Goal: Task Accomplishment & Management: Complete application form

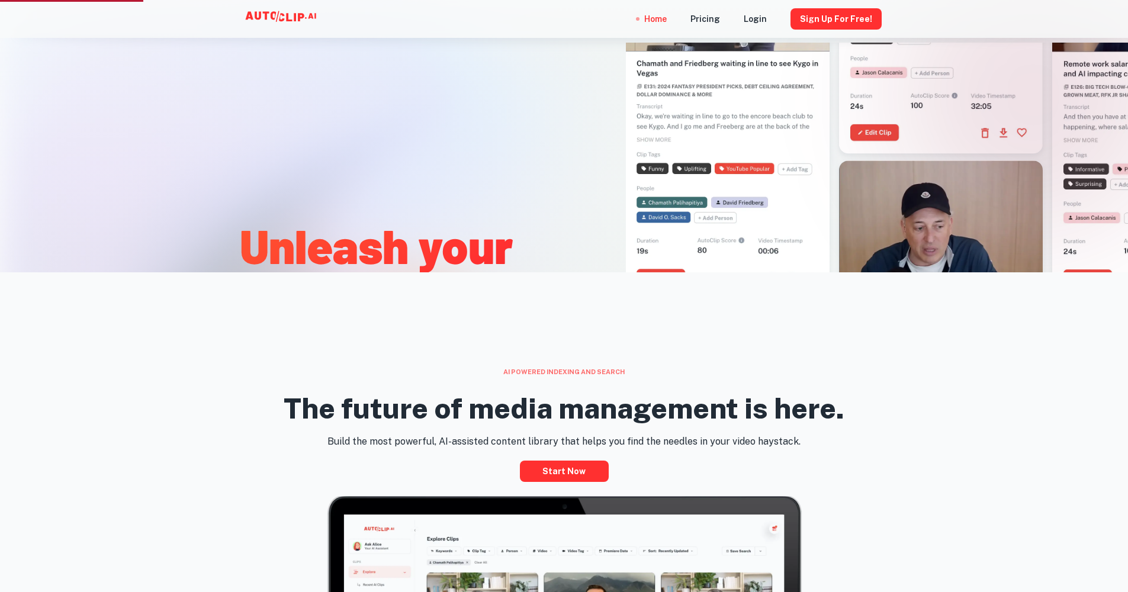
scroll to position [454, 0]
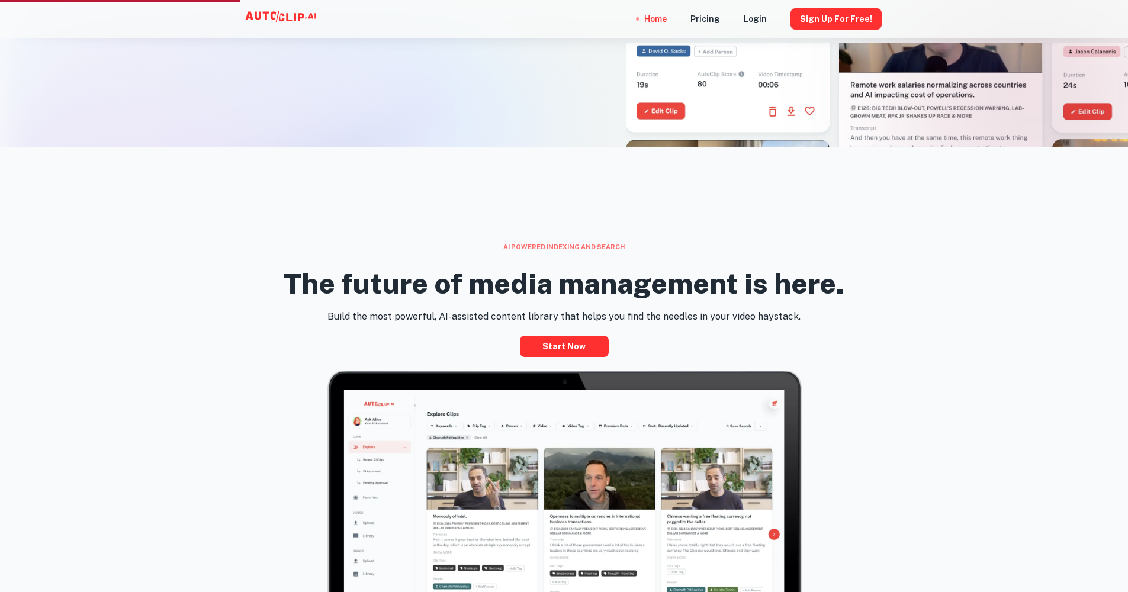
click at [691, 333] on div "Build the most powerful, AI-assisted content library that helps you find the ne…" at bounding box center [564, 333] width 682 height 47
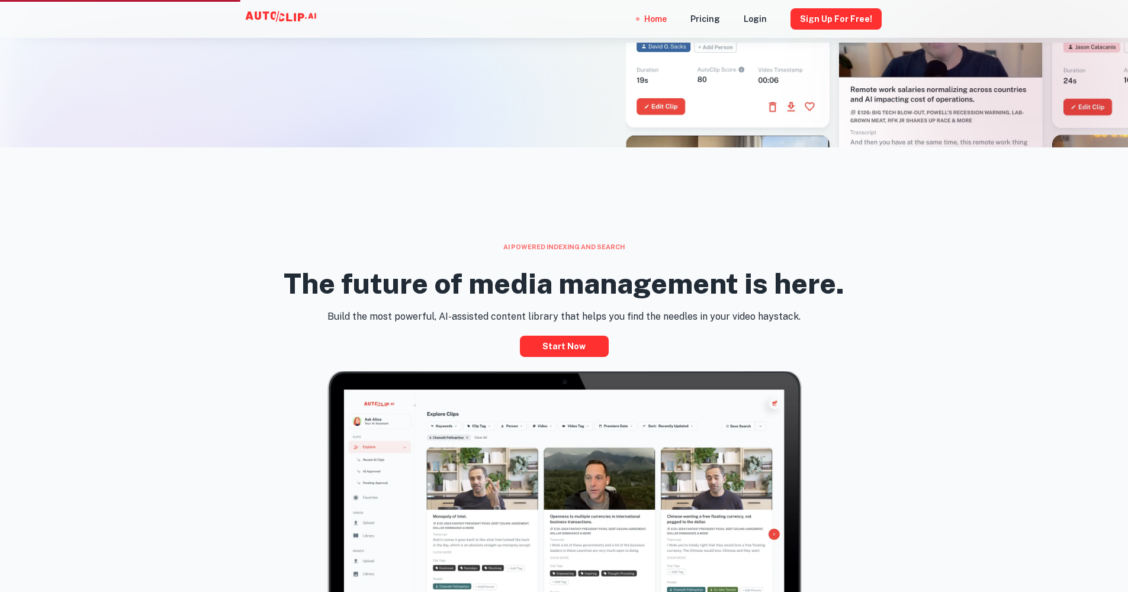
scroll to position [462, 0]
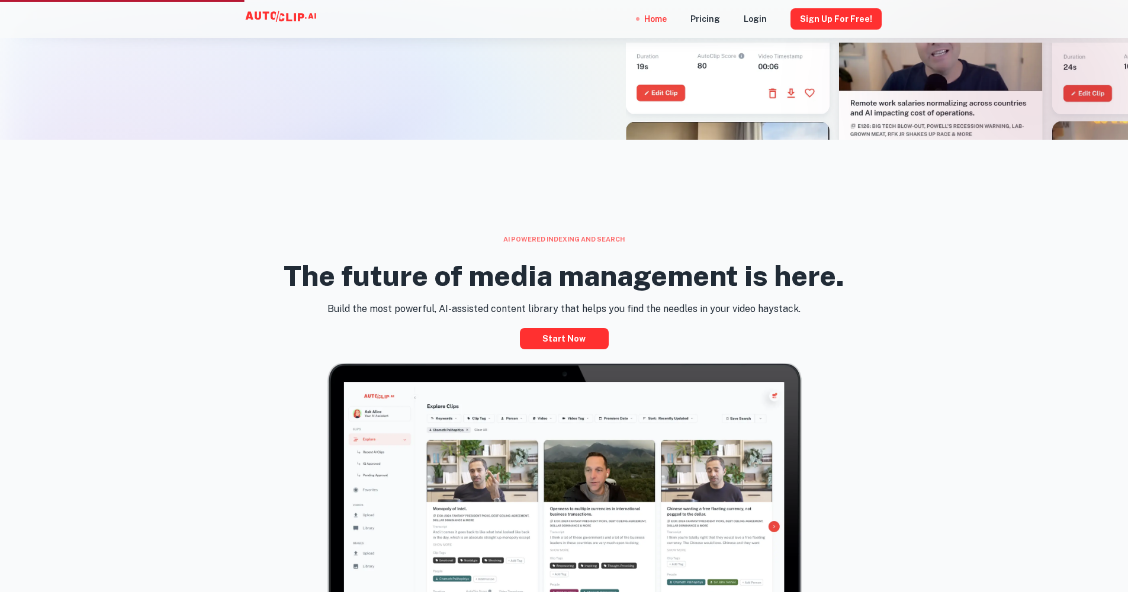
click at [644, 287] on h2 "The future of media management is here." at bounding box center [564, 276] width 561 height 34
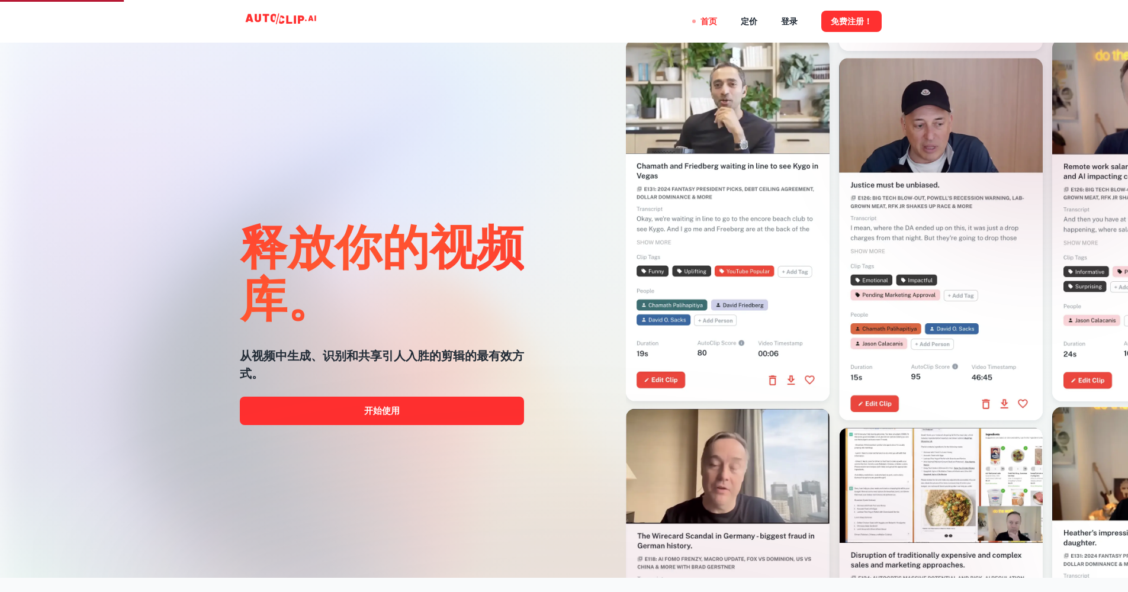
scroll to position [0, 0]
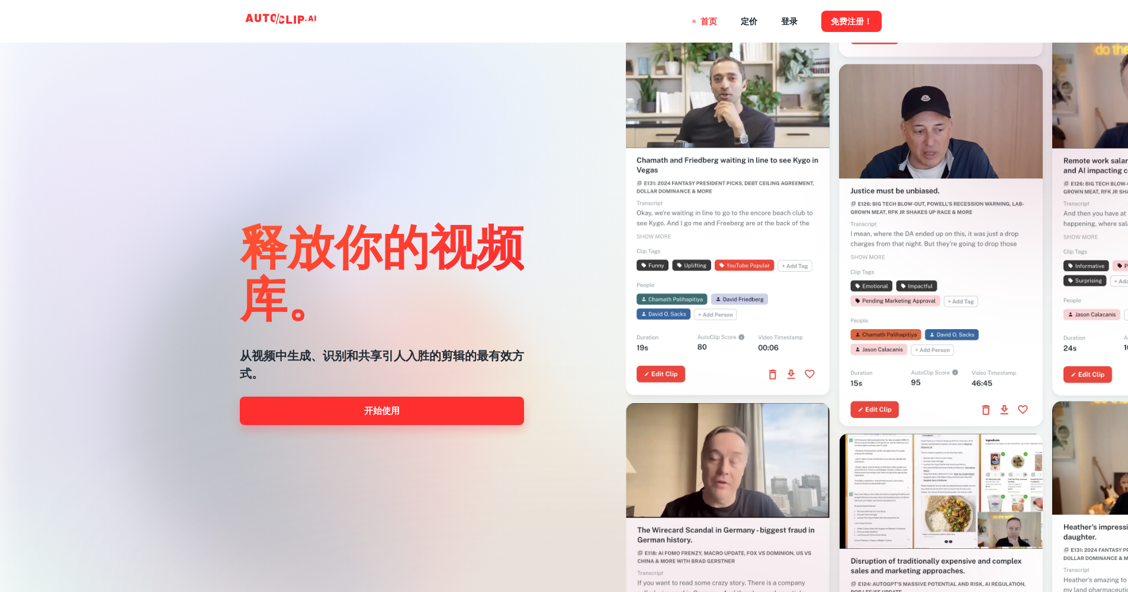
click at [371, 422] on link "开始使用" at bounding box center [382, 411] width 284 height 28
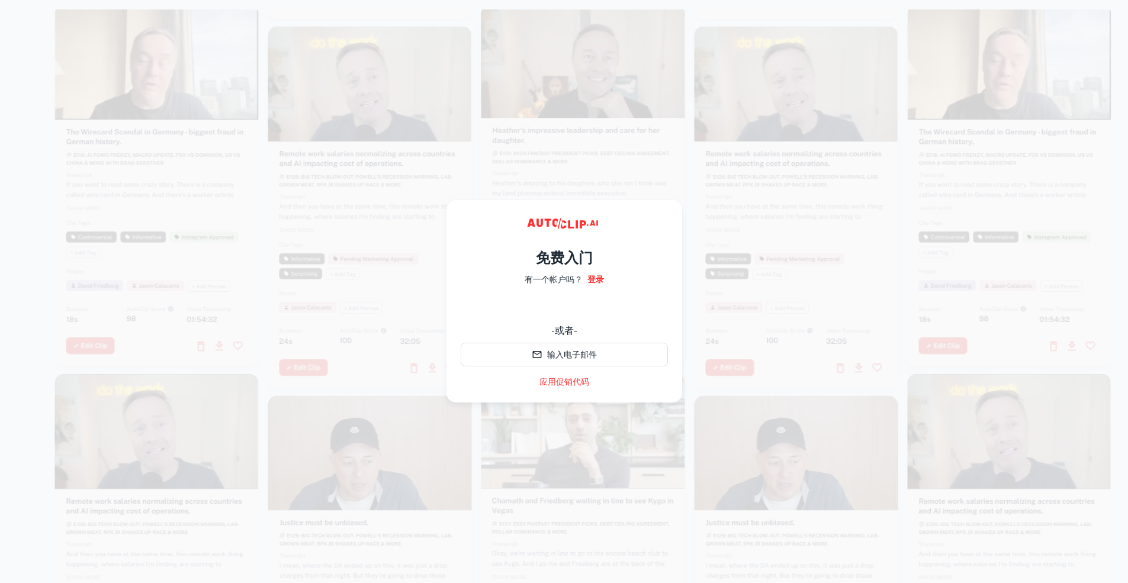
click at [806, 226] on div at bounding box center [797, 207] width 204 height 363
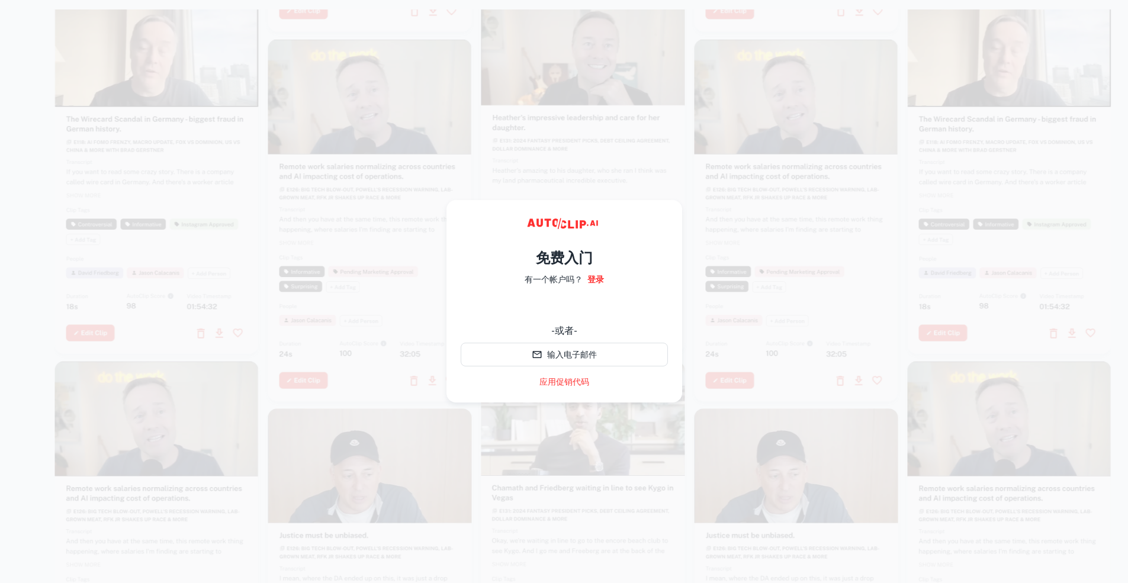
click at [789, 249] on div at bounding box center [797, 220] width 204 height 363
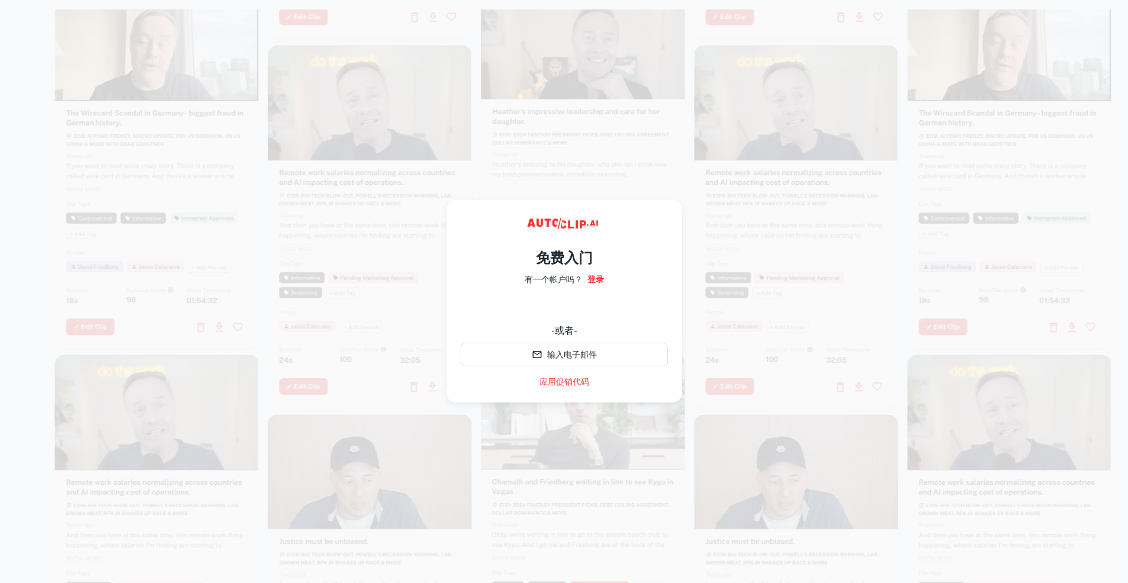
click at [369, 209] on div at bounding box center [370, 226] width 204 height 363
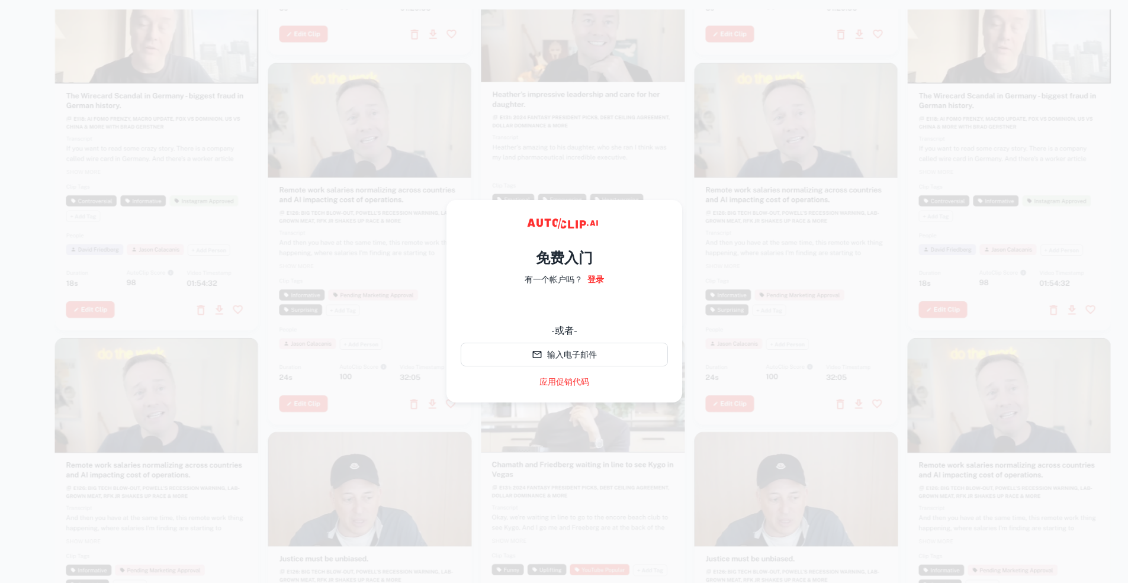
click at [736, 258] on div at bounding box center [797, 243] width 204 height 363
drag, startPoint x: 794, startPoint y: 107, endPoint x: 787, endPoint y: 105, distance: 7.3
click at [791, 105] on video at bounding box center [797, 115] width 204 height 102
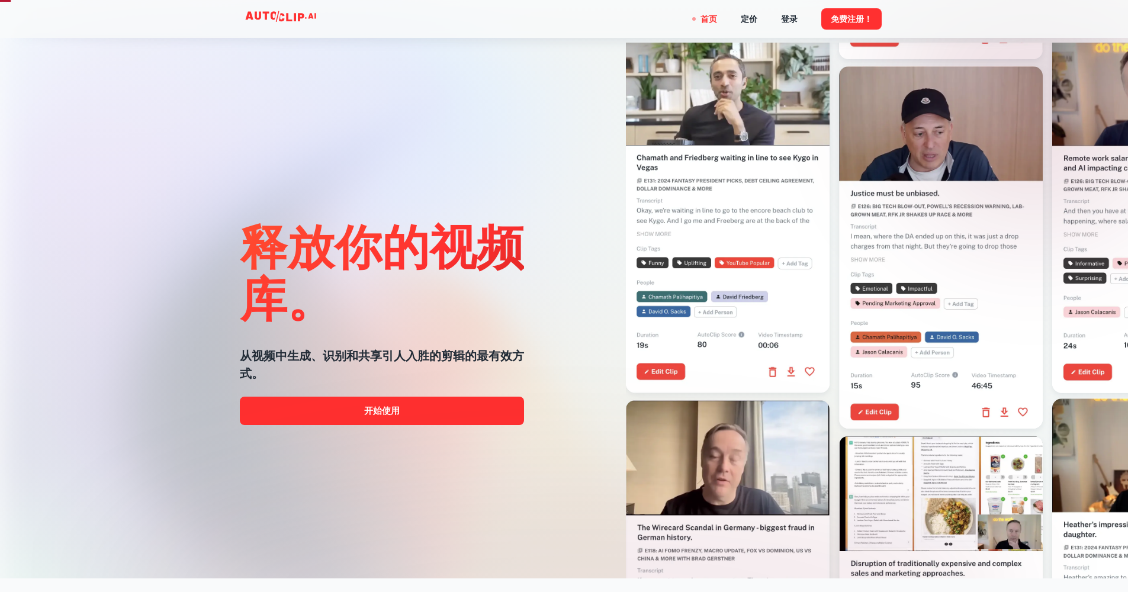
scroll to position [56, 0]
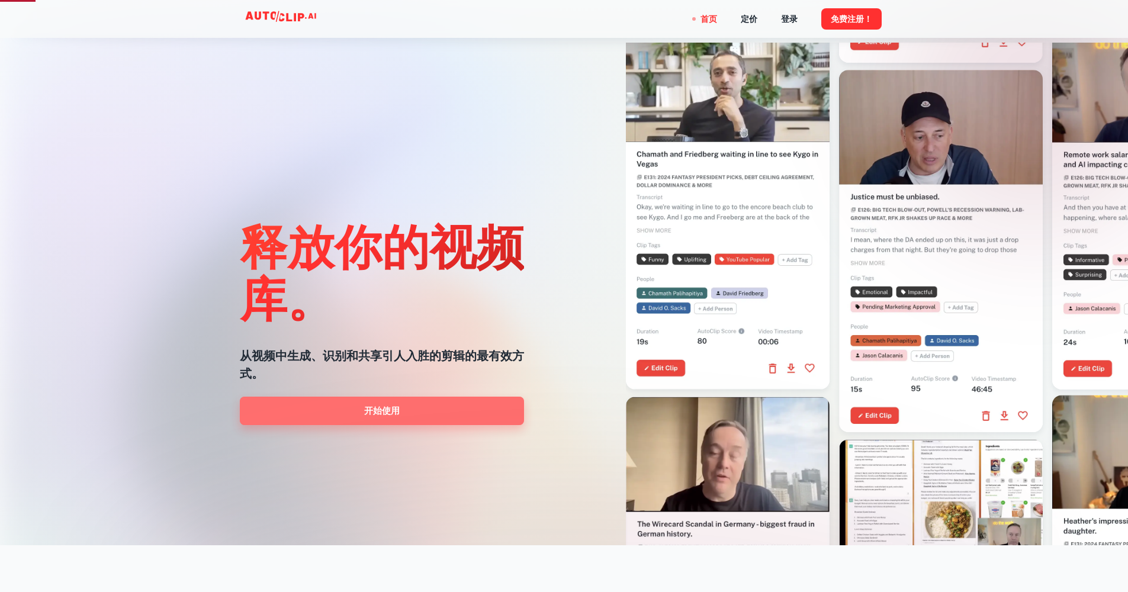
click at [452, 403] on link "开始使用" at bounding box center [382, 411] width 284 height 28
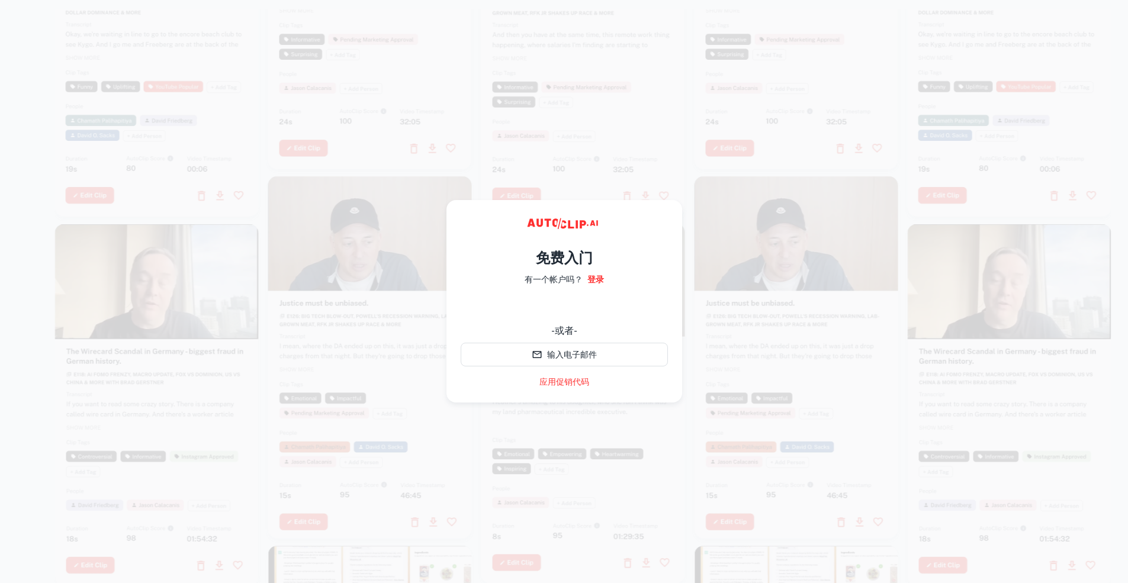
click at [514, 329] on div "-或者-" at bounding box center [564, 331] width 207 height 14
click at [498, 275] on div "免费入门 有一个帐户吗？ 登录 -或者- 输入电子邮件 应用促销代码" at bounding box center [564, 313] width 207 height 151
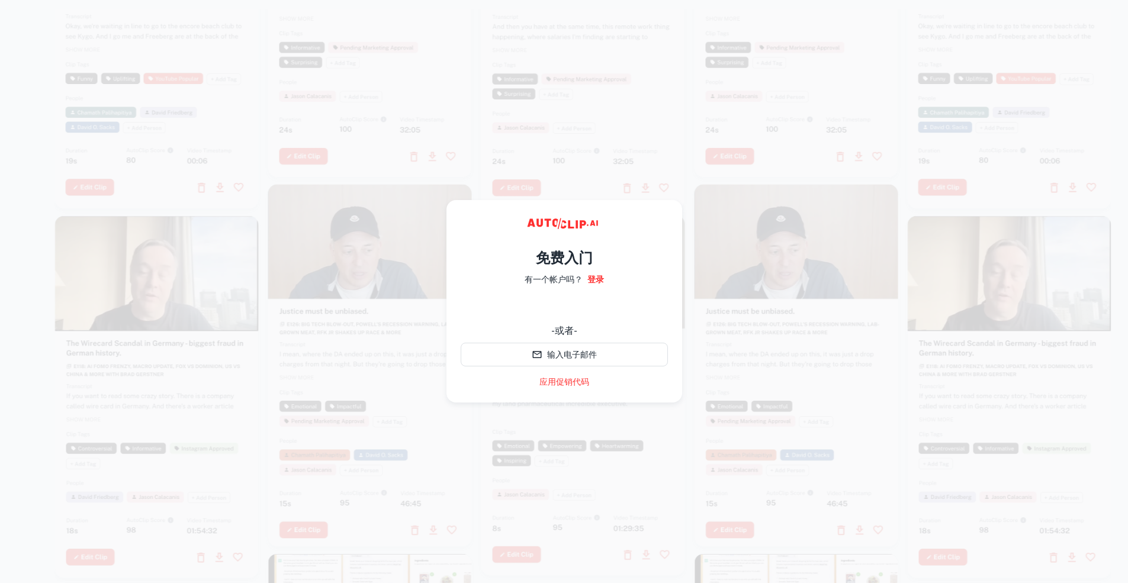
click at [631, 235] on icon at bounding box center [565, 226] width 178 height 24
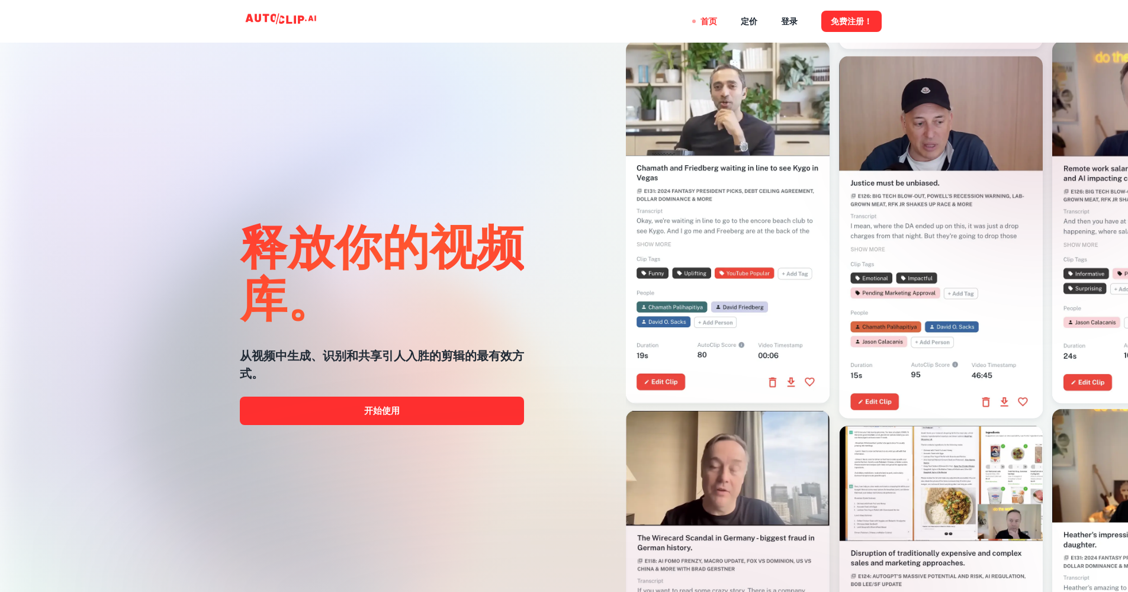
click at [547, 146] on div at bounding box center [723, 249] width 365 height 592
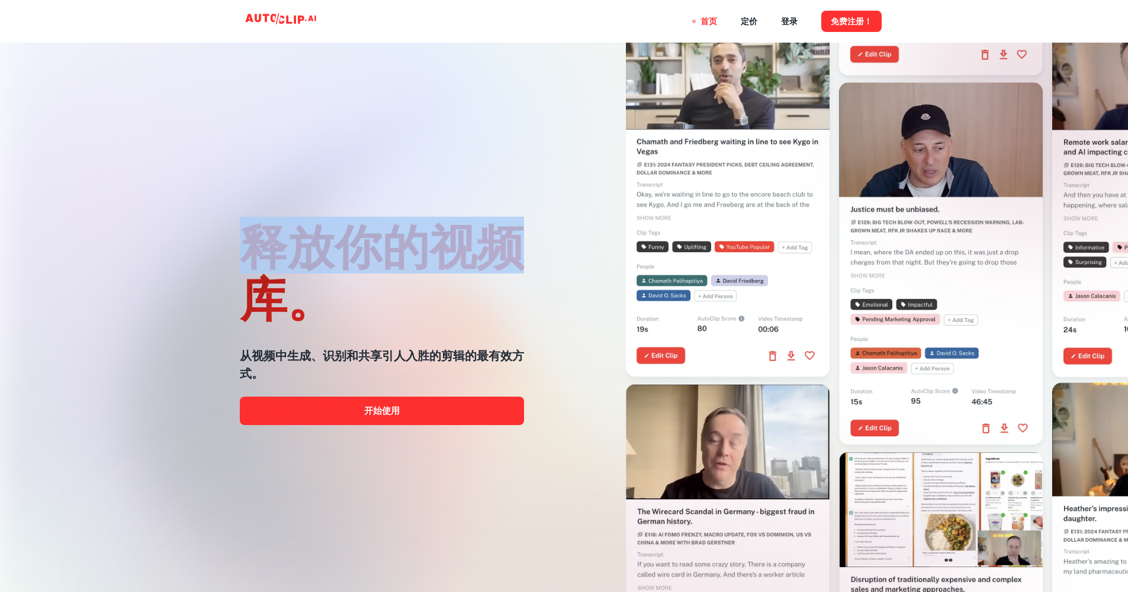
drag, startPoint x: 515, startPoint y: 264, endPoint x: 246, endPoint y: 248, distance: 270.0
click at [246, 248] on h1 "释放你的视频库。" at bounding box center [382, 271] width 284 height 104
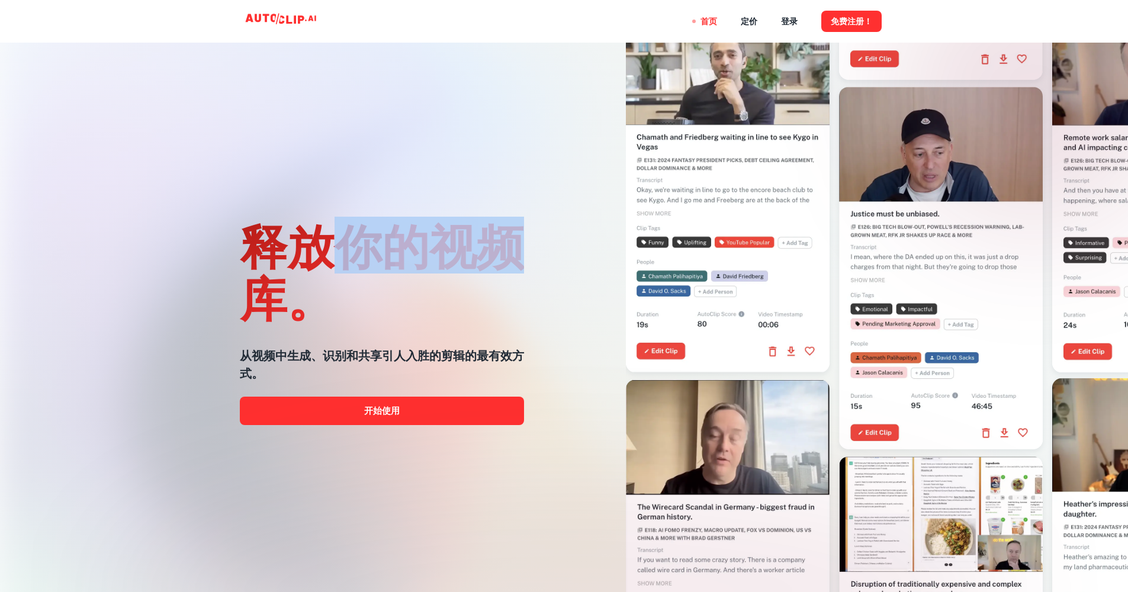
drag, startPoint x: 313, startPoint y: 241, endPoint x: 504, endPoint y: 248, distance: 191.4
click at [504, 248] on h1 "释放你的视频库。" at bounding box center [382, 271] width 284 height 104
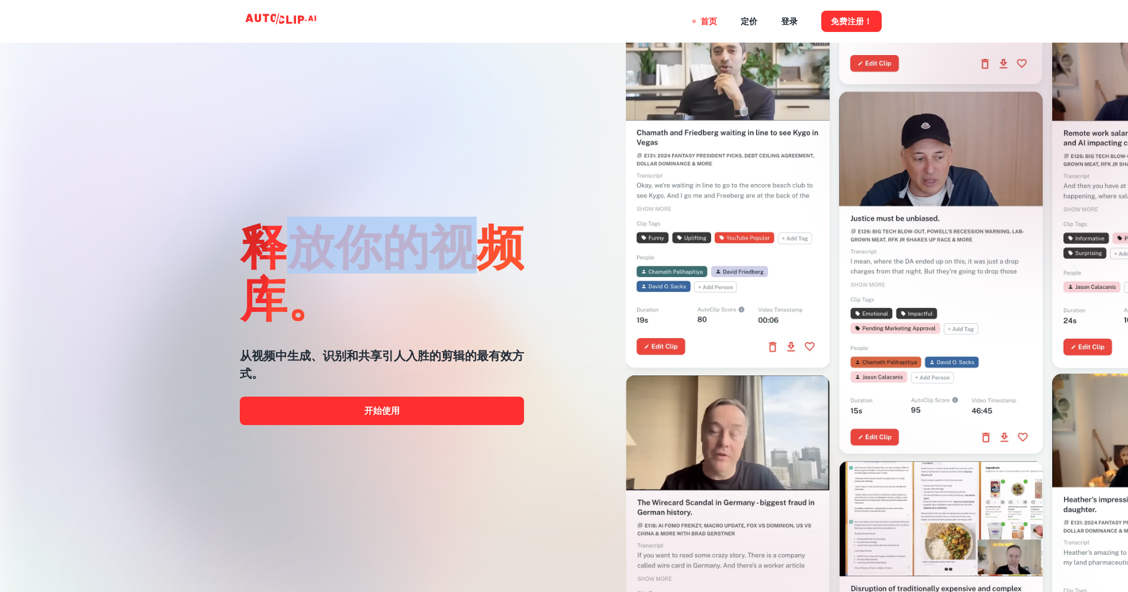
drag, startPoint x: 464, startPoint y: 252, endPoint x: 297, endPoint y: 252, distance: 167.0
click at [297, 252] on h1 "释放你的视频库。" at bounding box center [382, 271] width 284 height 104
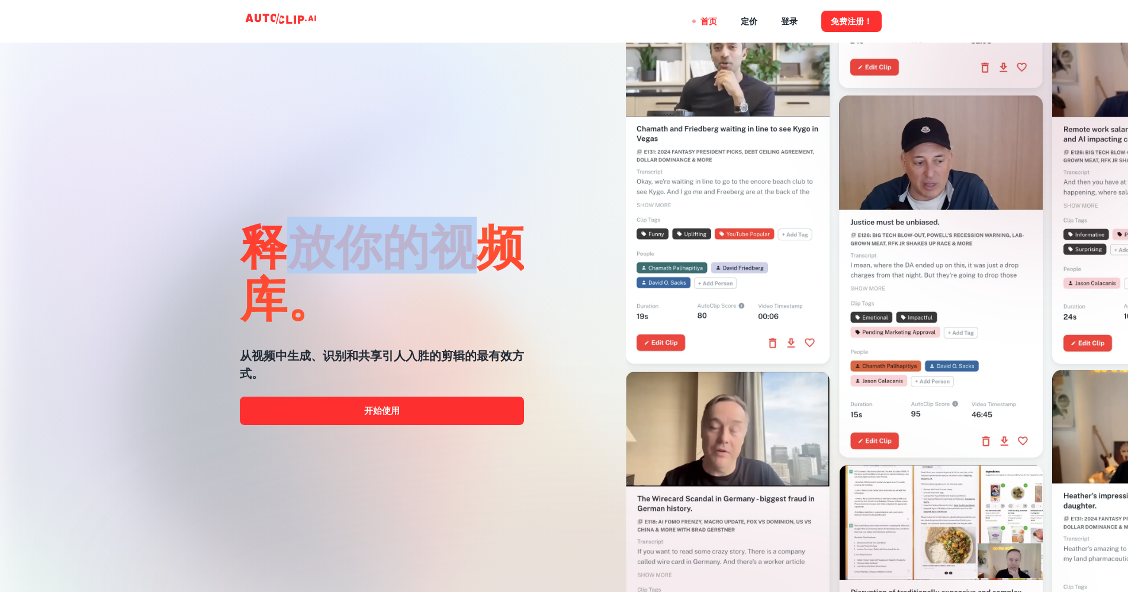
drag, startPoint x: 294, startPoint y: 256, endPoint x: 472, endPoint y: 251, distance: 177.8
click at [472, 251] on h1 "释放你的视频库。" at bounding box center [382, 271] width 284 height 104
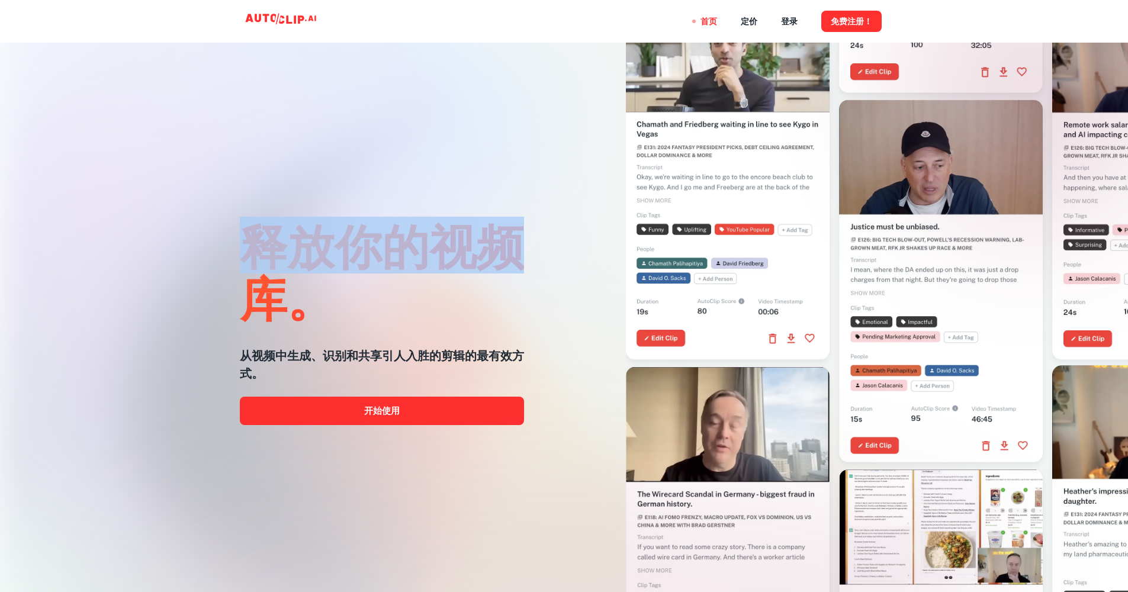
drag, startPoint x: 472, startPoint y: 251, endPoint x: 265, endPoint y: 254, distance: 206.7
click at [265, 254] on h1 "释放你的视频库。" at bounding box center [382, 271] width 284 height 104
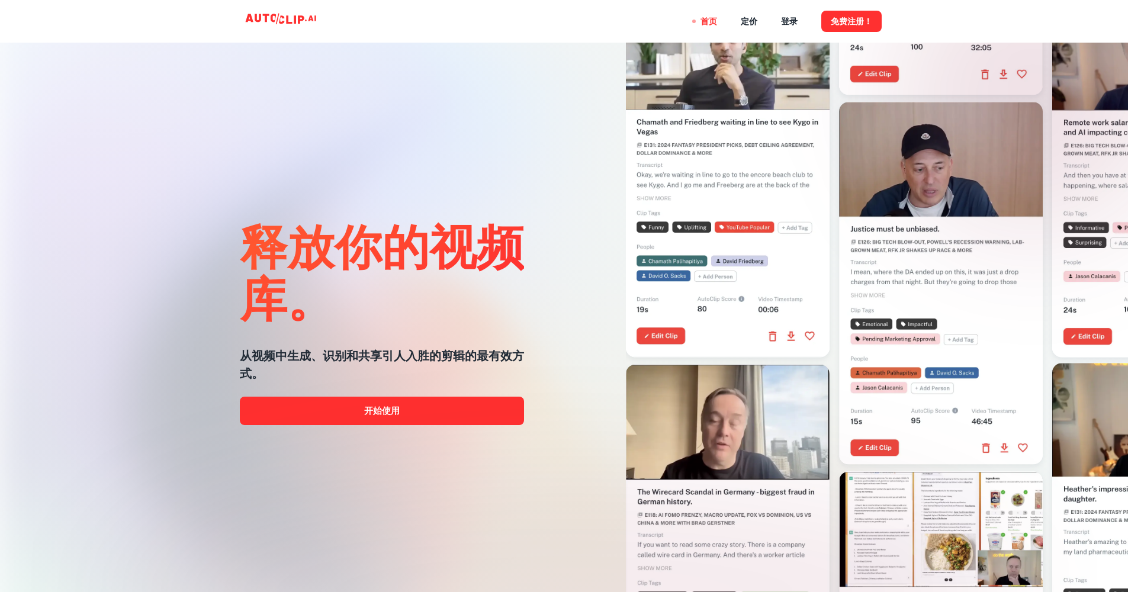
click at [278, 259] on h1 "释放你的视频库。" at bounding box center [382, 271] width 284 height 104
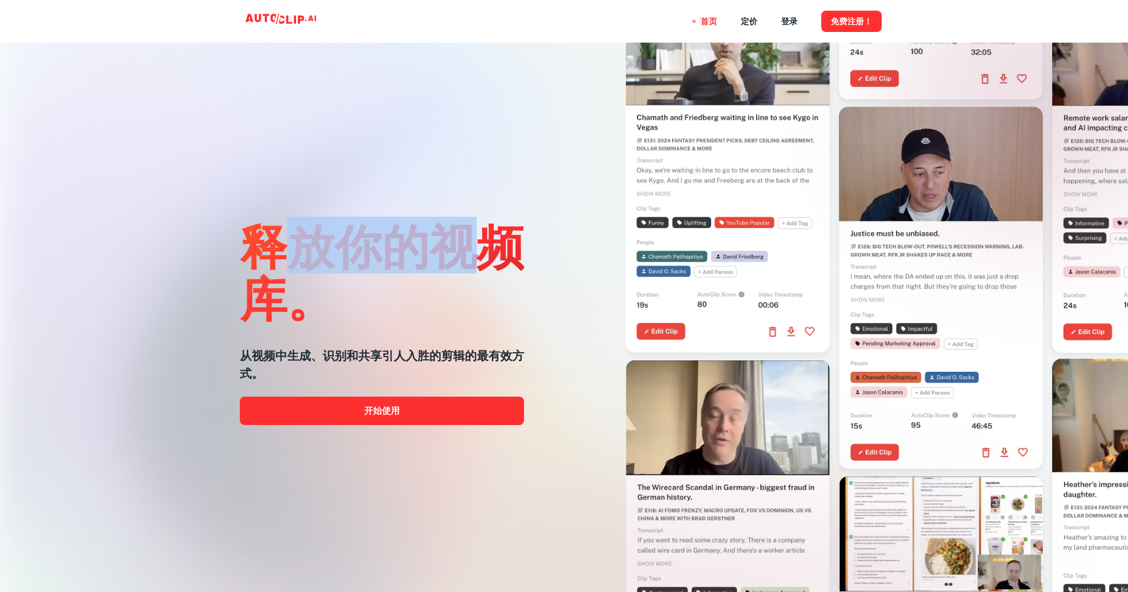
drag, startPoint x: 310, startPoint y: 242, endPoint x: 497, endPoint y: 247, distance: 187.3
click at [497, 247] on h1 "释放你的视频库。" at bounding box center [382, 271] width 284 height 104
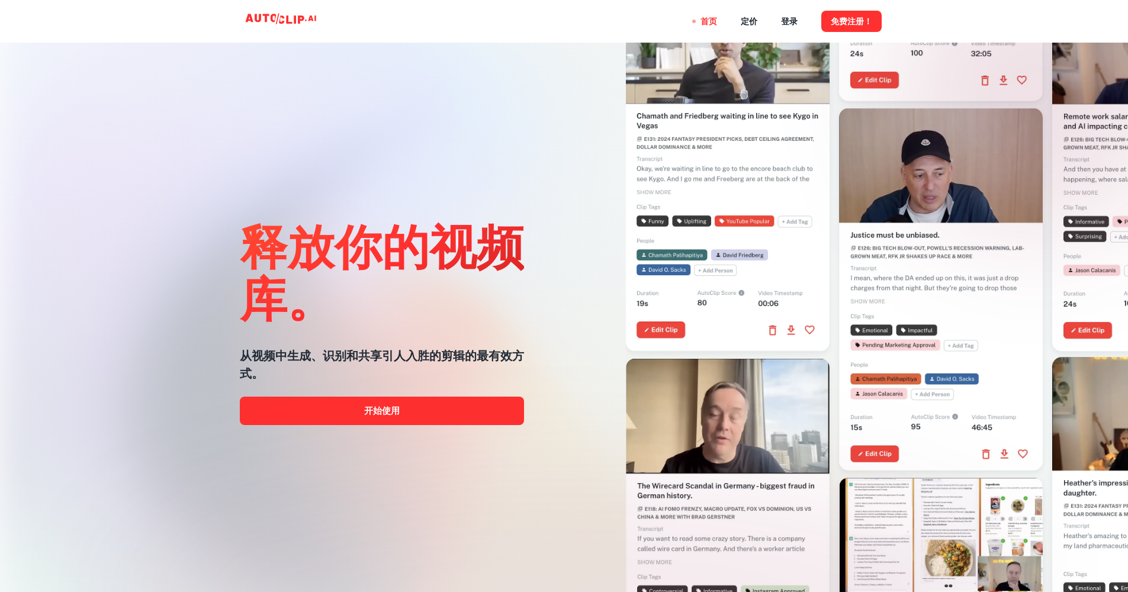
click at [469, 255] on h1 "释放你的视频库。" at bounding box center [382, 271] width 284 height 104
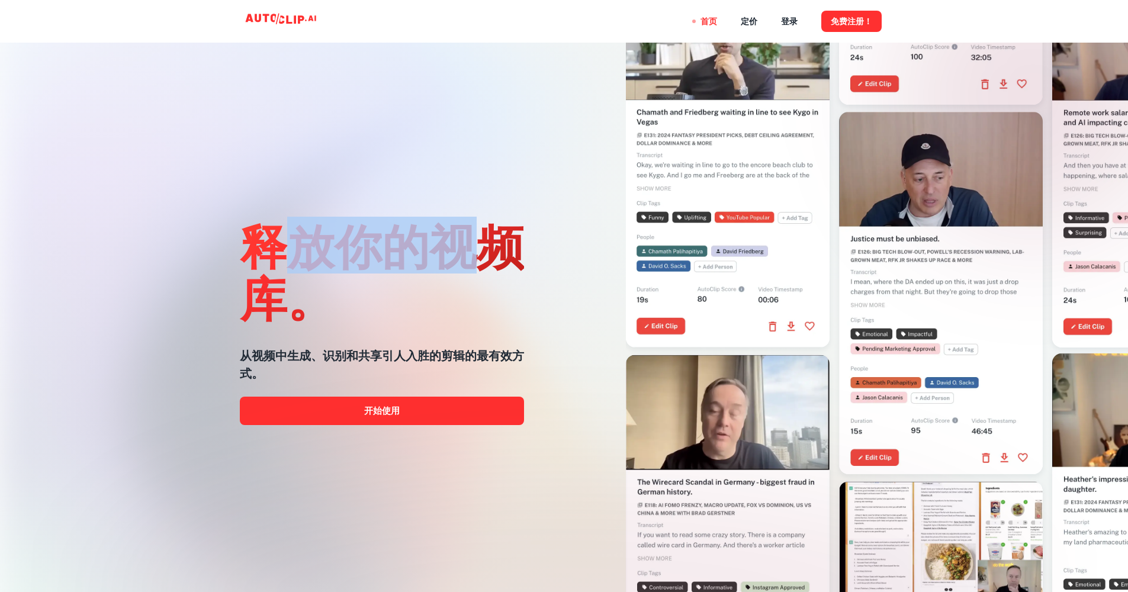
drag, startPoint x: 467, startPoint y: 254, endPoint x: 274, endPoint y: 253, distance: 193.7
click at [274, 253] on h1 "释放你的视频库。" at bounding box center [382, 271] width 284 height 104
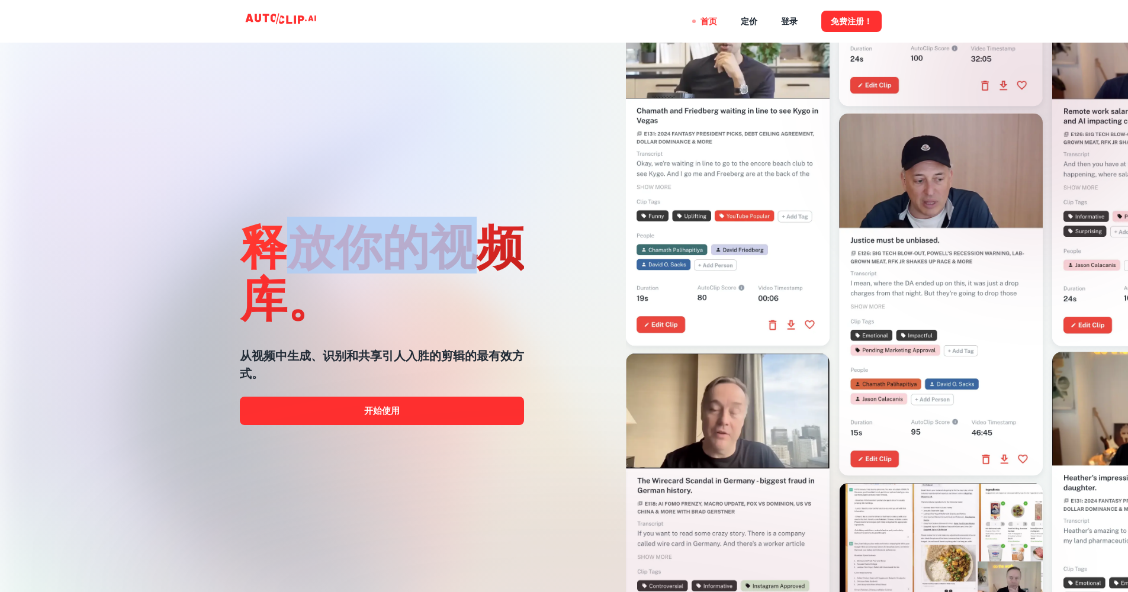
click at [302, 251] on h1 "释放你的视频库。" at bounding box center [382, 271] width 284 height 104
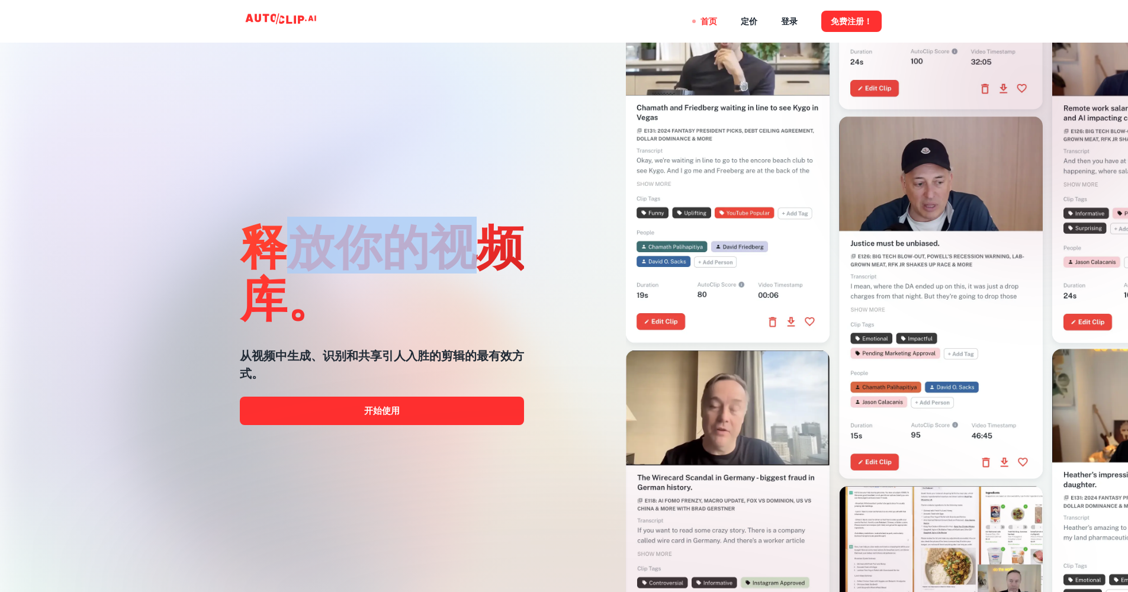
drag, startPoint x: 304, startPoint y: 247, endPoint x: 477, endPoint y: 248, distance: 172.4
click at [477, 248] on h1 "释放你的视频库。" at bounding box center [382, 271] width 284 height 104
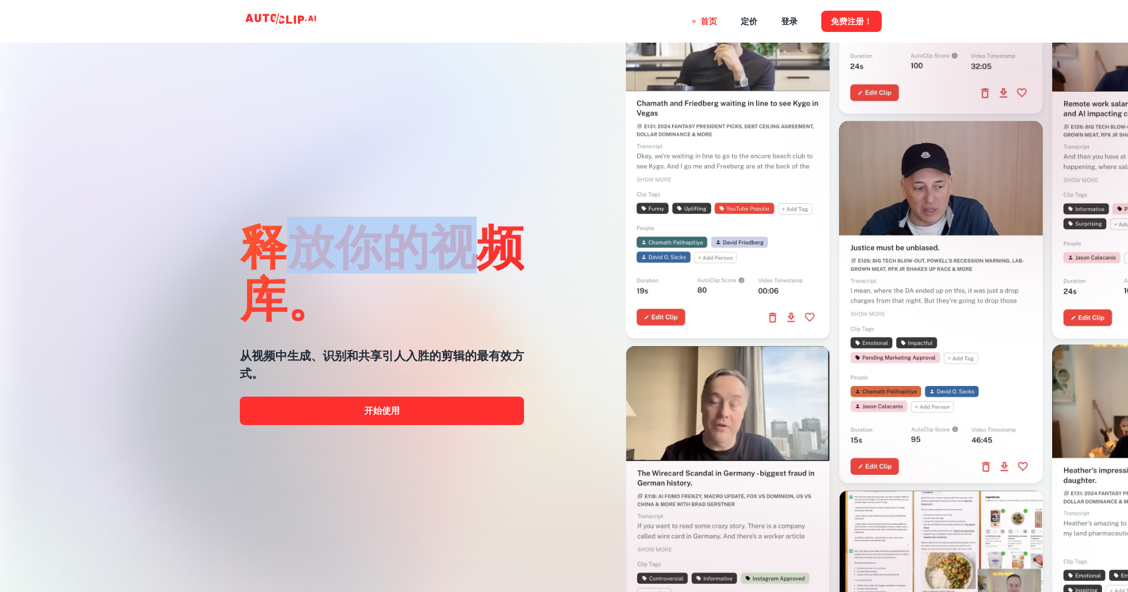
drag, startPoint x: 476, startPoint y: 248, endPoint x: 301, endPoint y: 252, distance: 174.8
click at [301, 252] on h1 "释放你的视频库。" at bounding box center [382, 271] width 284 height 104
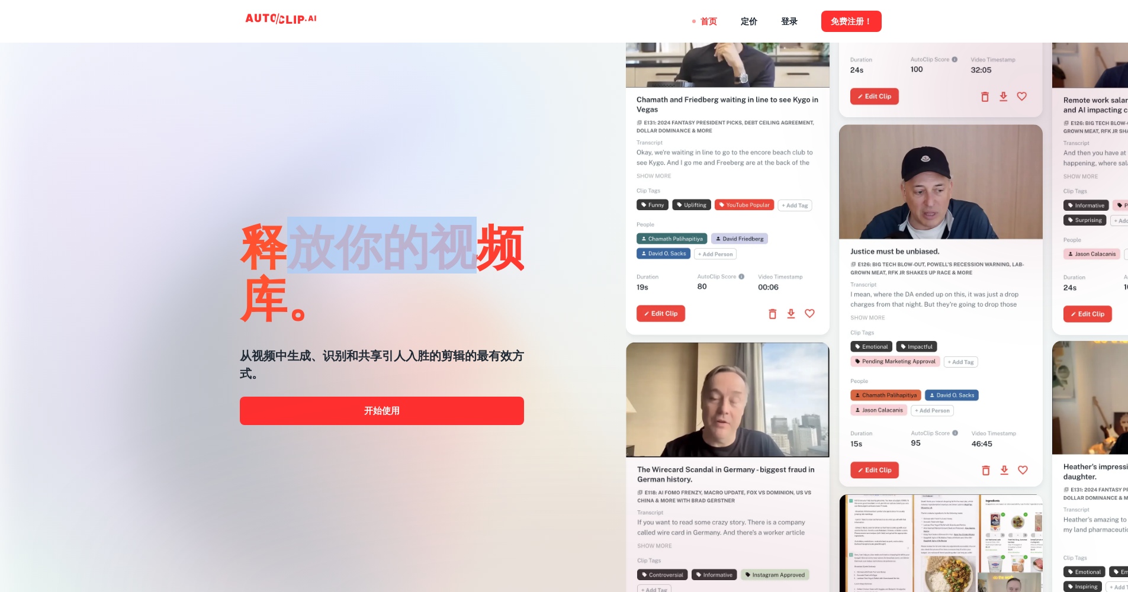
drag, startPoint x: 307, startPoint y: 249, endPoint x: 500, endPoint y: 249, distance: 192.5
click at [500, 249] on h1 "释放你的视频库。" at bounding box center [382, 271] width 284 height 104
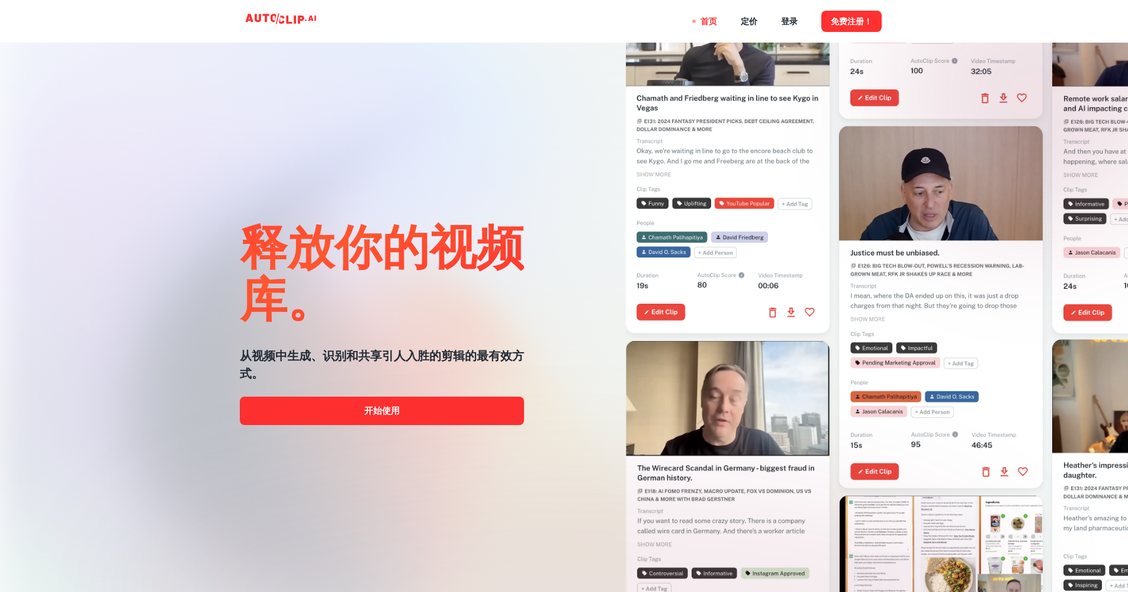
click at [472, 254] on h1 "释放你的视频库。" at bounding box center [382, 271] width 284 height 104
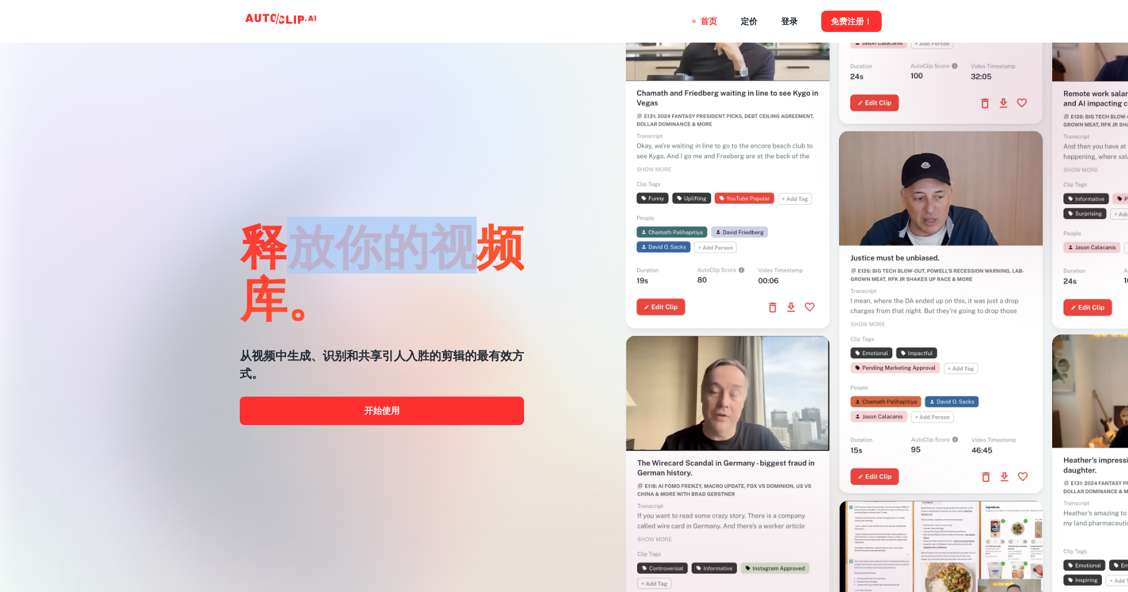
drag, startPoint x: 471, startPoint y: 254, endPoint x: 307, endPoint y: 248, distance: 163.6
click at [307, 248] on h1 "释放你的视频库。" at bounding box center [382, 271] width 284 height 104
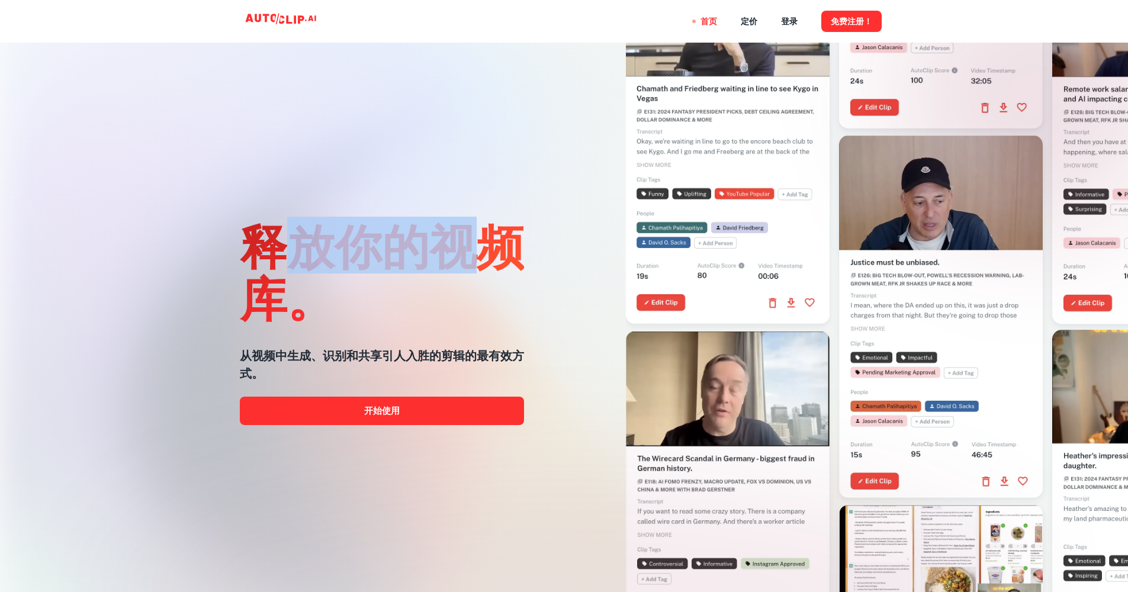
drag, startPoint x: 307, startPoint y: 247, endPoint x: 474, endPoint y: 256, distance: 167.3
click at [474, 256] on h1 "释放你的视频库。" at bounding box center [382, 271] width 284 height 104
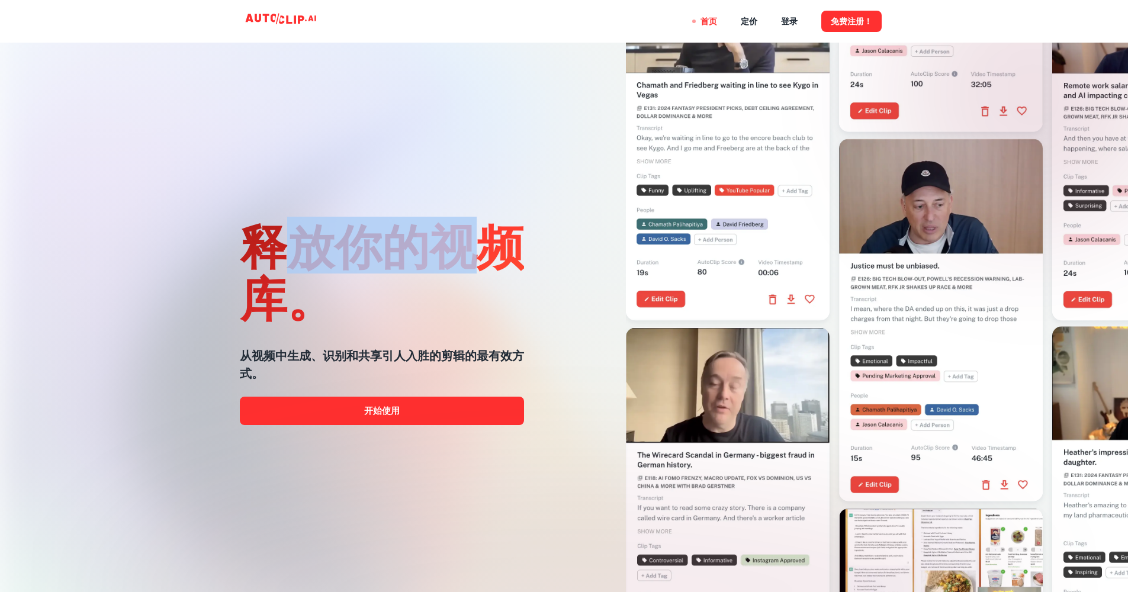
drag, startPoint x: 425, startPoint y: 248, endPoint x: 277, endPoint y: 248, distance: 148.1
click at [277, 248] on h1 "释放你的视频库。" at bounding box center [382, 271] width 284 height 104
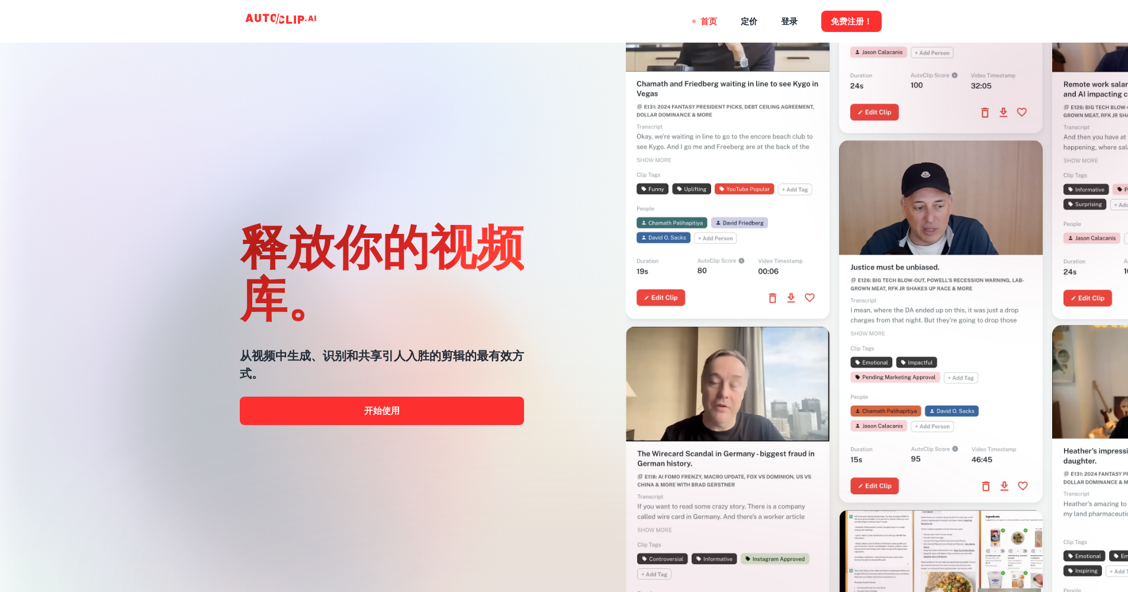
click at [318, 251] on h1 "释放你的视频库。" at bounding box center [382, 271] width 284 height 104
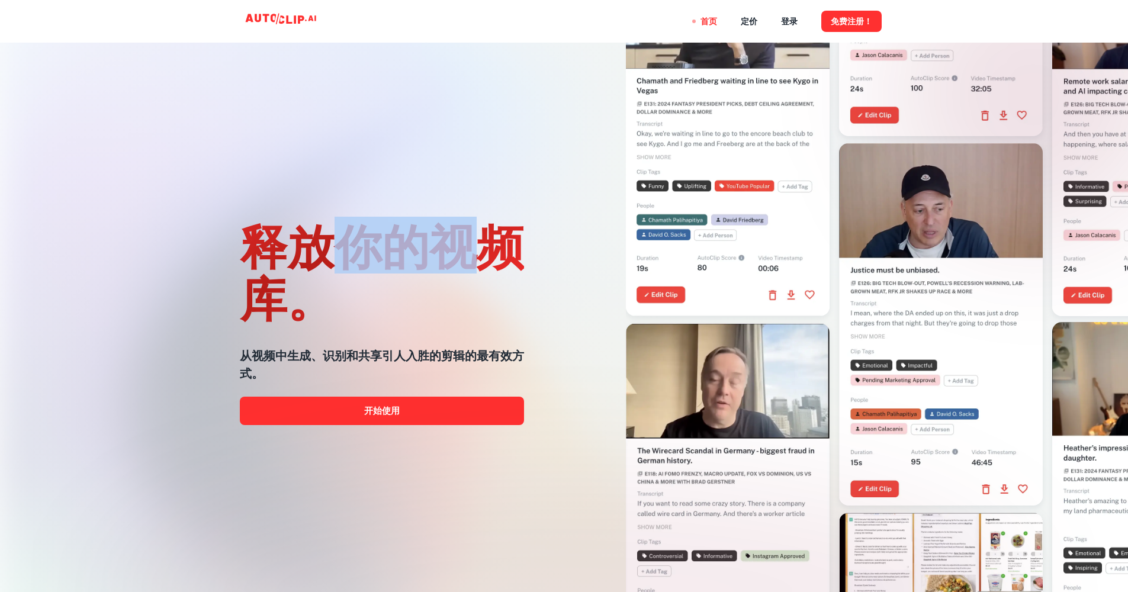
drag, startPoint x: 315, startPoint y: 248, endPoint x: 463, endPoint y: 258, distance: 148.4
click at [463, 258] on h1 "释放你的视频库。" at bounding box center [382, 271] width 284 height 104
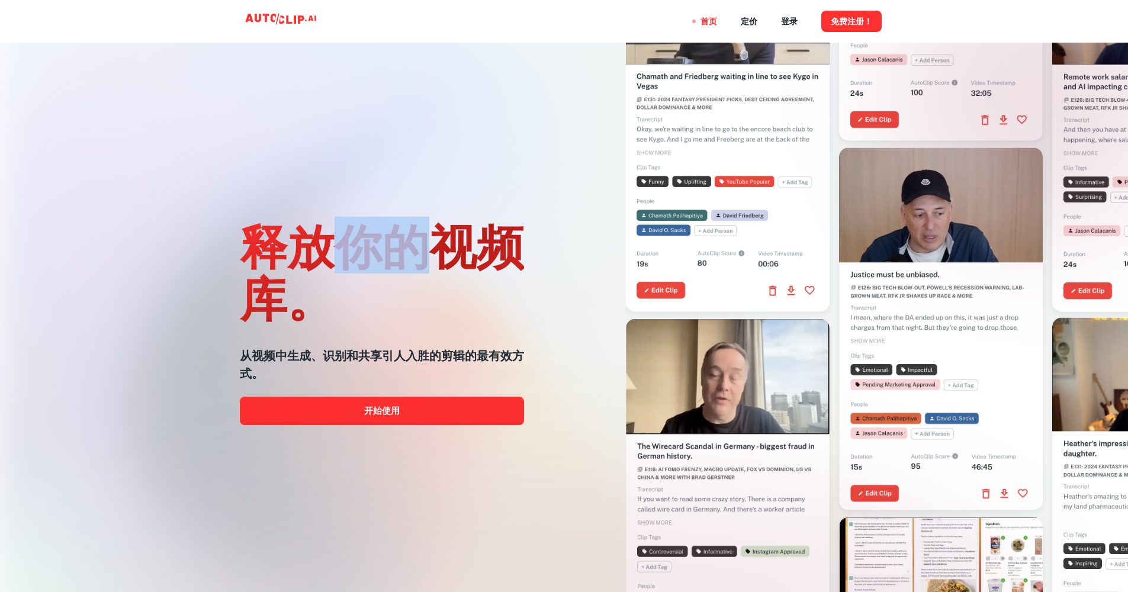
drag, startPoint x: 413, startPoint y: 248, endPoint x: 344, endPoint y: 252, distance: 69.4
click at [344, 252] on h1 "释放你的视频库。" at bounding box center [382, 271] width 284 height 104
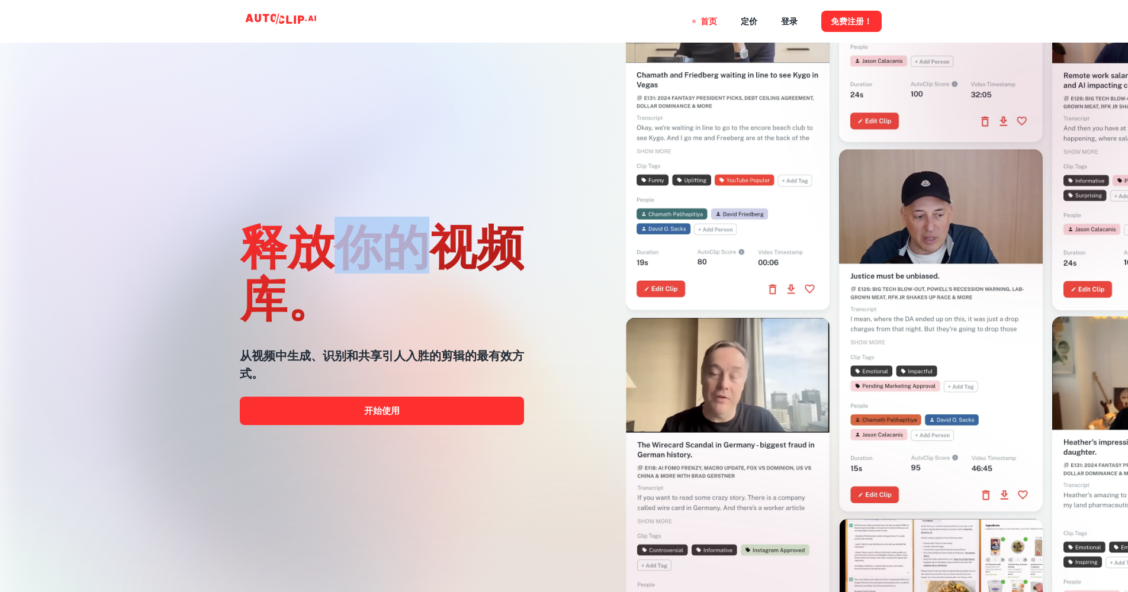
click at [344, 252] on h1 "释放你的视频库。" at bounding box center [382, 271] width 284 height 104
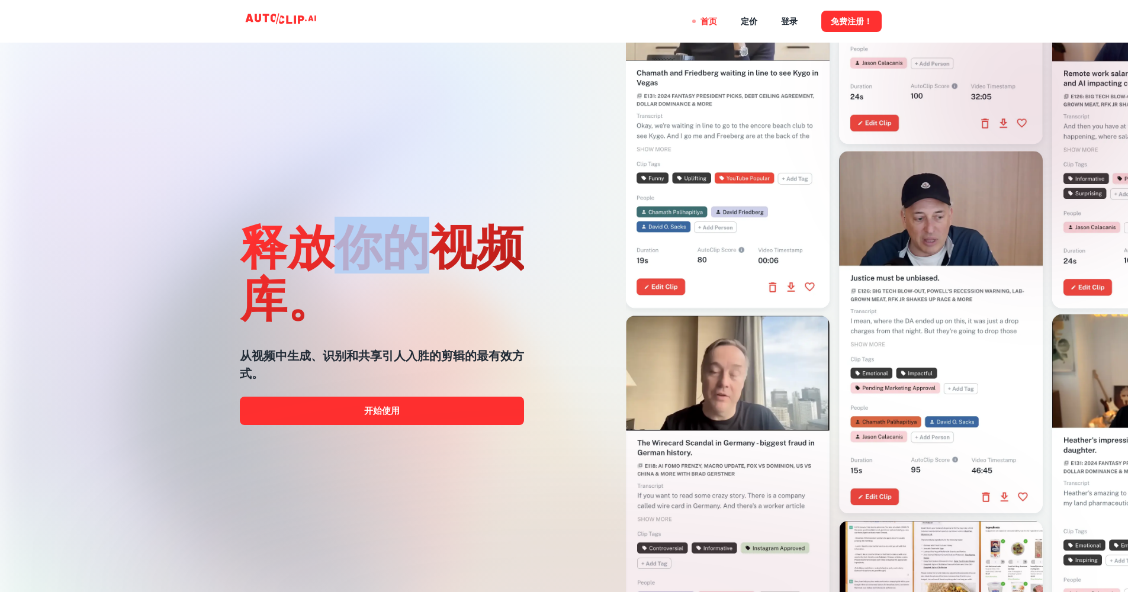
drag, startPoint x: 347, startPoint y: 254, endPoint x: 418, endPoint y: 257, distance: 71.2
click at [418, 257] on h1 "释放你的视频库。" at bounding box center [382, 271] width 284 height 104
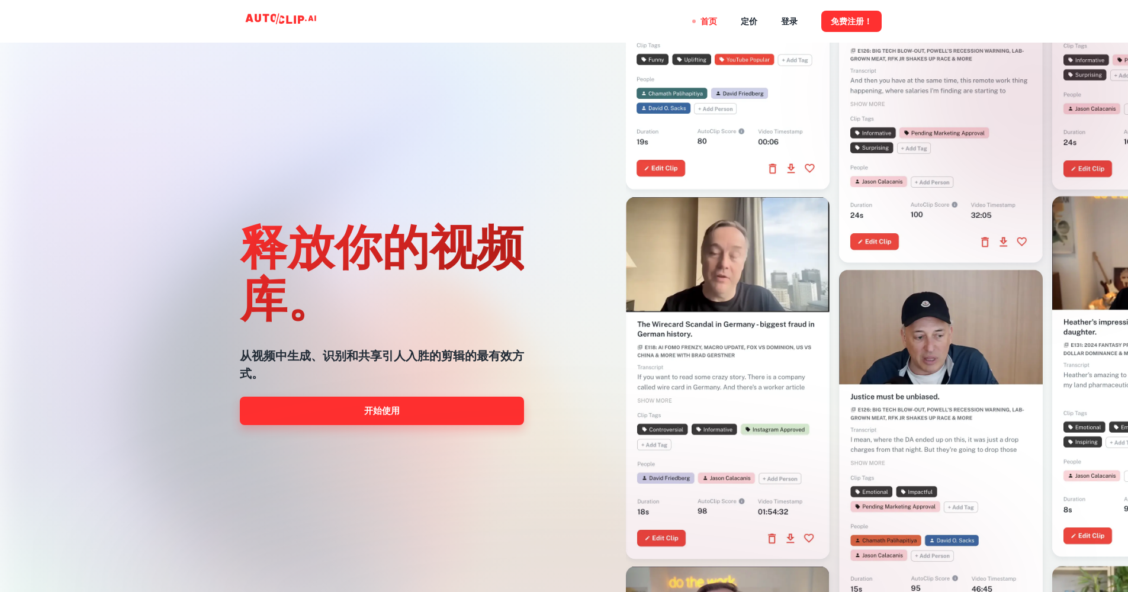
click at [407, 420] on link "开始使用" at bounding box center [382, 411] width 284 height 28
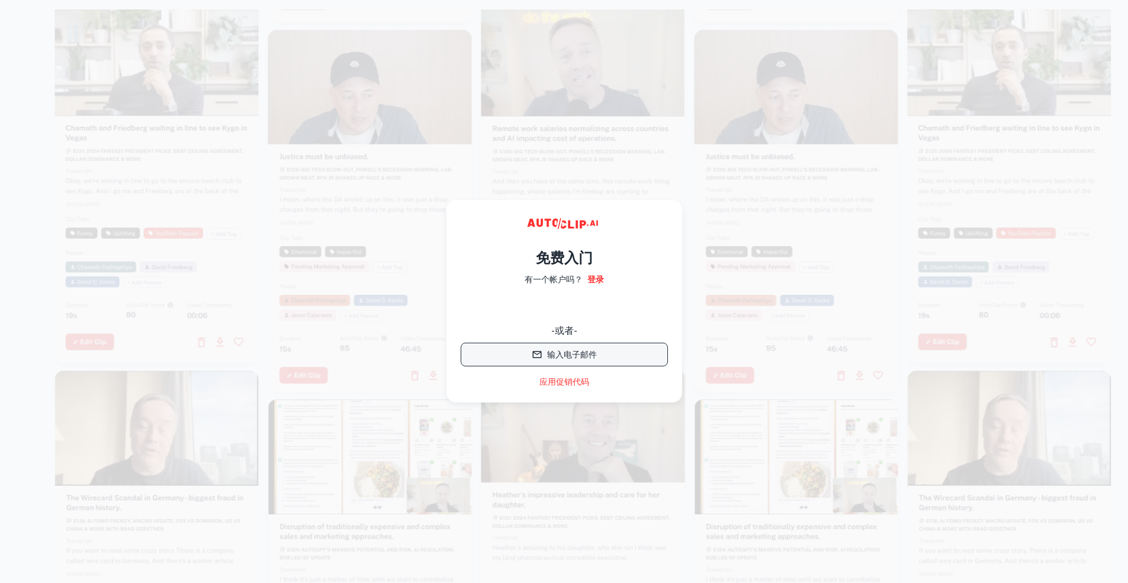
click at [559, 357] on button "输入电子邮件" at bounding box center [564, 355] width 207 height 24
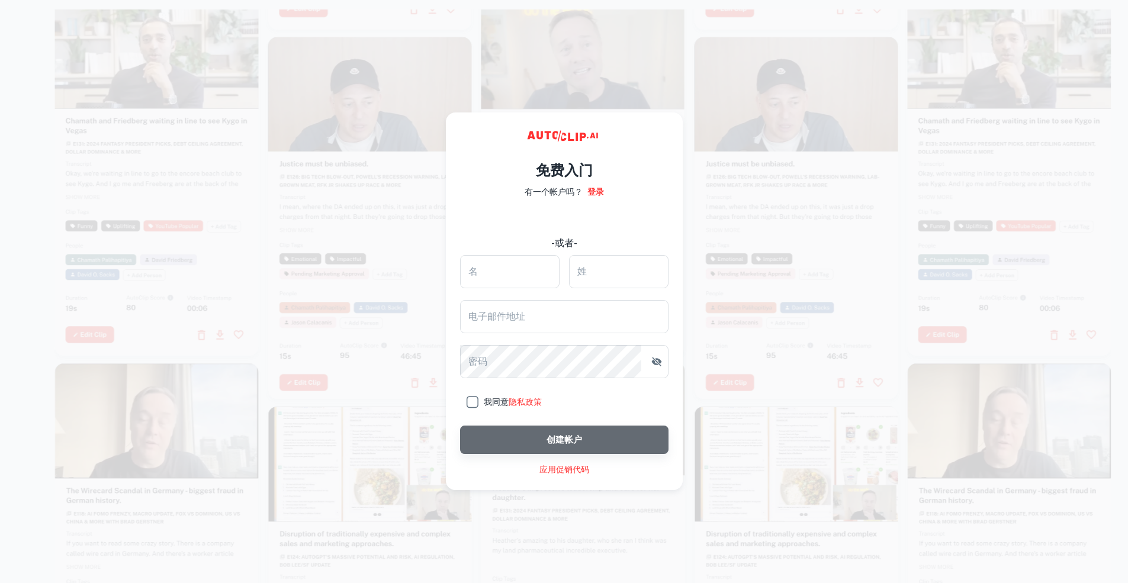
click at [569, 444] on button "创建帐户" at bounding box center [564, 440] width 209 height 28
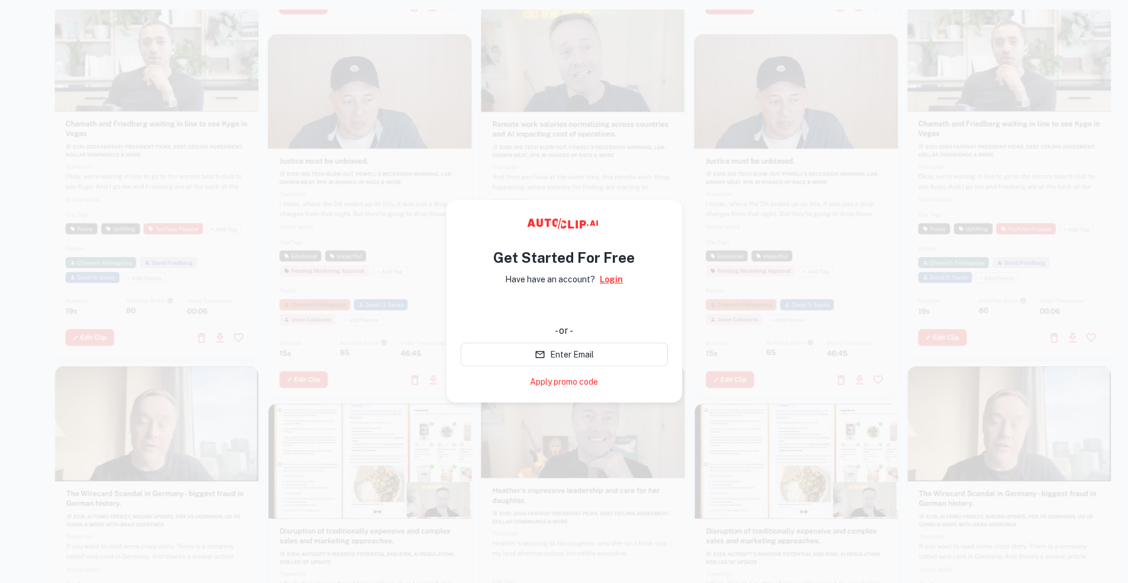
click at [612, 281] on link "Login" at bounding box center [611, 279] width 23 height 13
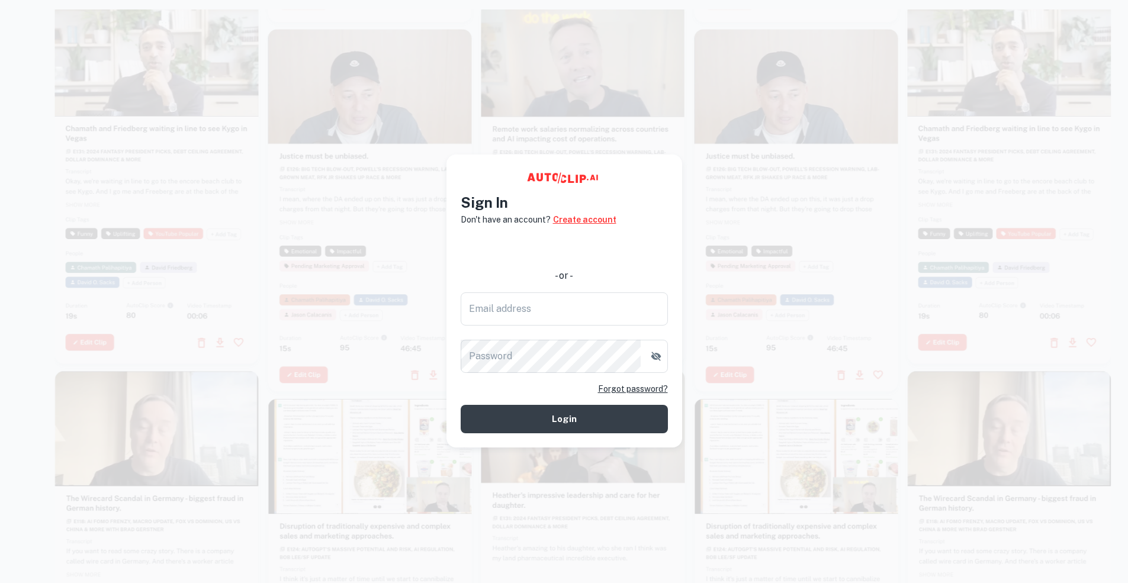
click at [606, 224] on link "Create account" at bounding box center [584, 219] width 63 height 13
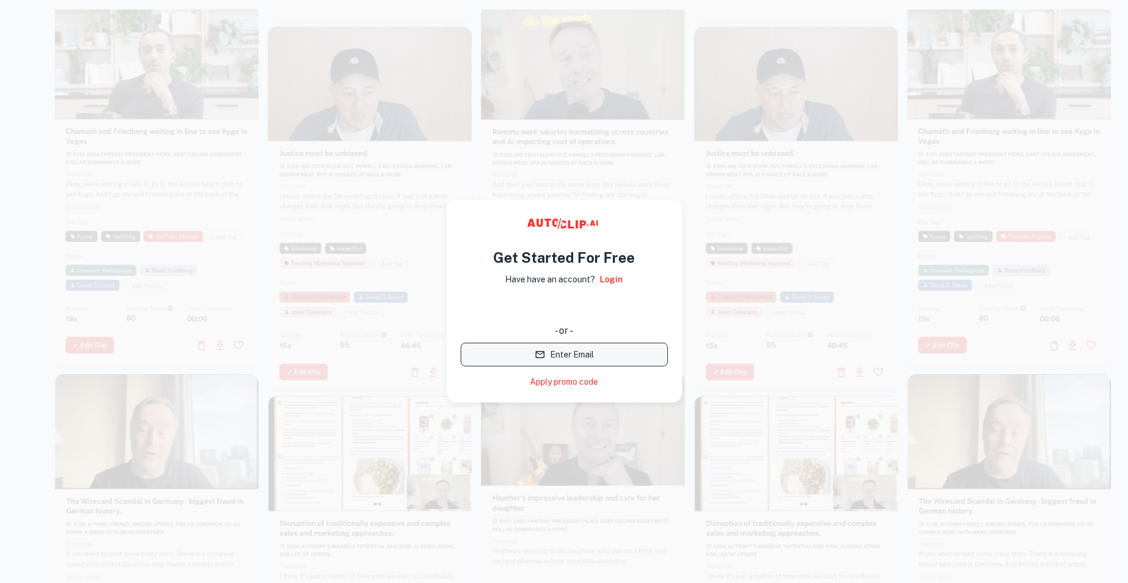
click at [580, 358] on button "Enter Email" at bounding box center [564, 355] width 207 height 24
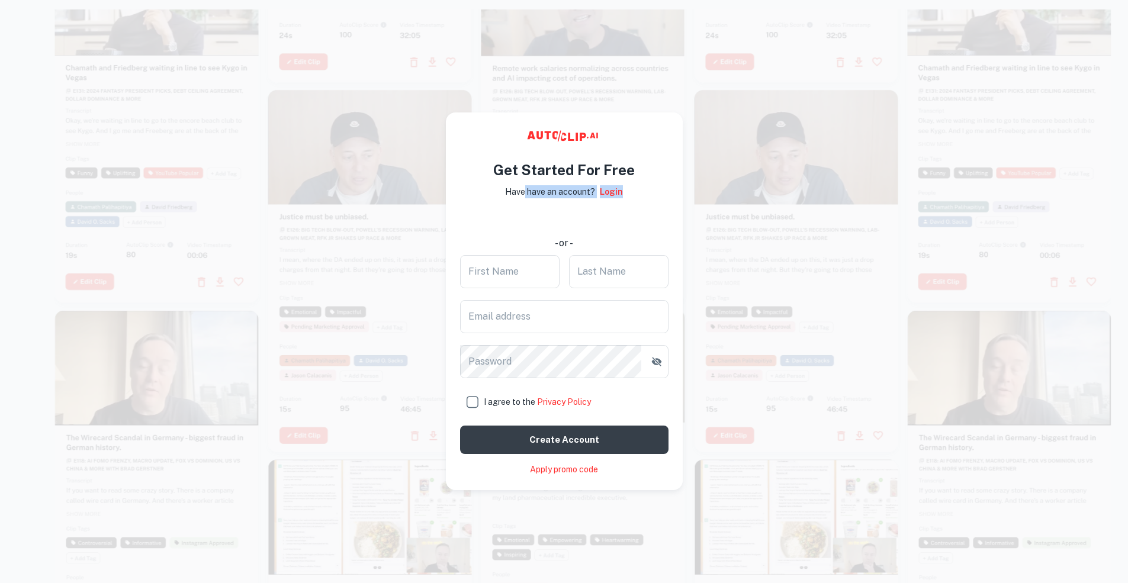
drag, startPoint x: 525, startPoint y: 192, endPoint x: 621, endPoint y: 200, distance: 96.9
click at [621, 200] on div "Get Started For Free Have have an account? Login - or - First Name First Name L…" at bounding box center [564, 313] width 209 height 326
click at [634, 203] on div "Get Started For Free Have have an account? Login - or - First Name First Name L…" at bounding box center [564, 313] width 209 height 326
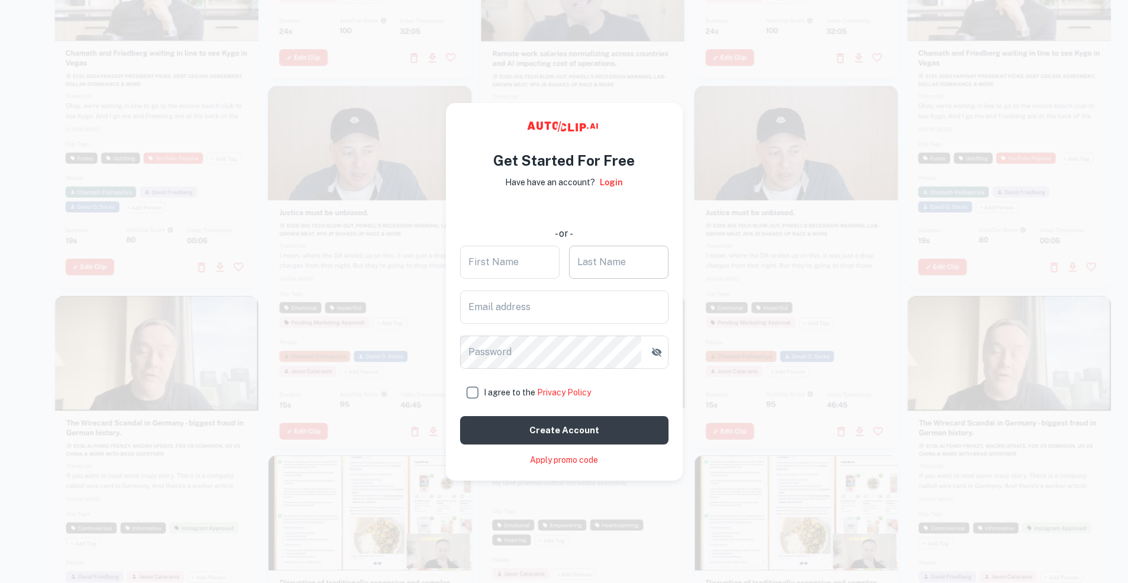
scroll to position [18, 0]
click at [564, 272] on div "First Name First Name Last Name Last Name Email address Email address Password …" at bounding box center [564, 345] width 209 height 199
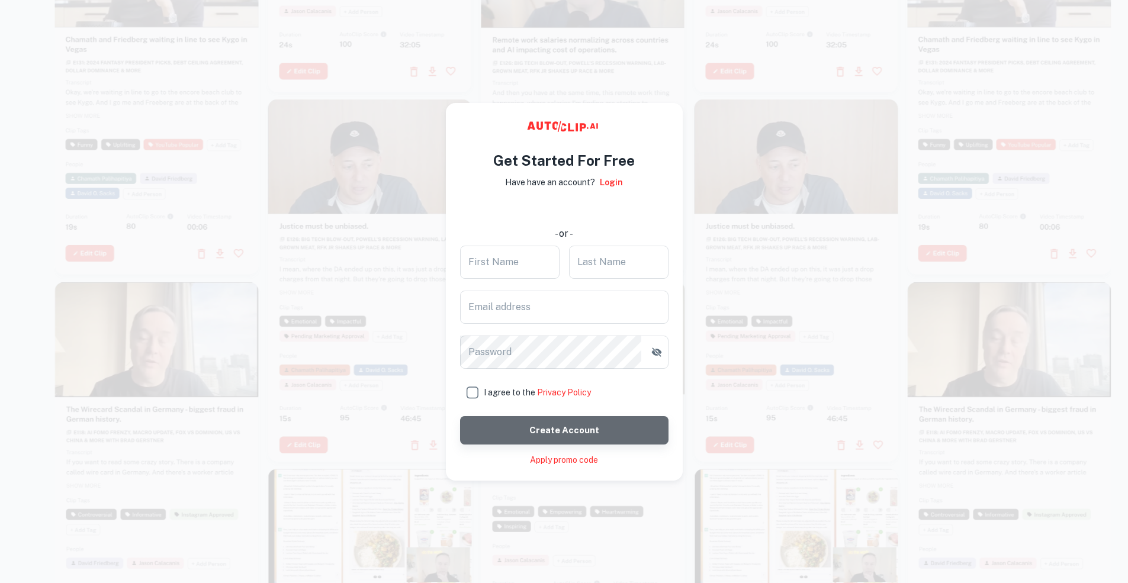
click at [562, 429] on button "Create account" at bounding box center [564, 430] width 209 height 28
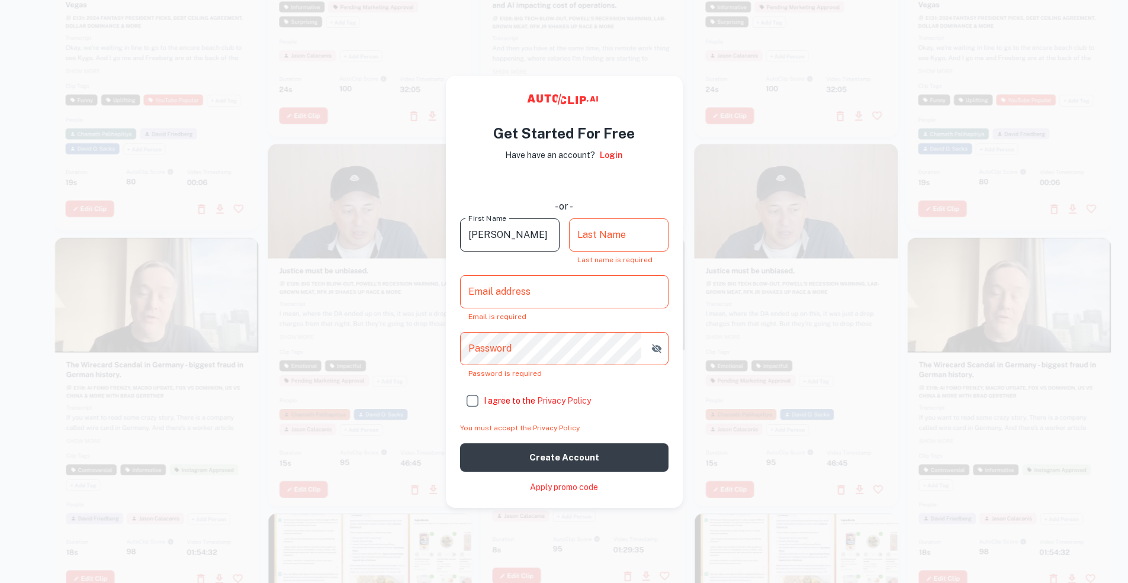
type input "Michael"
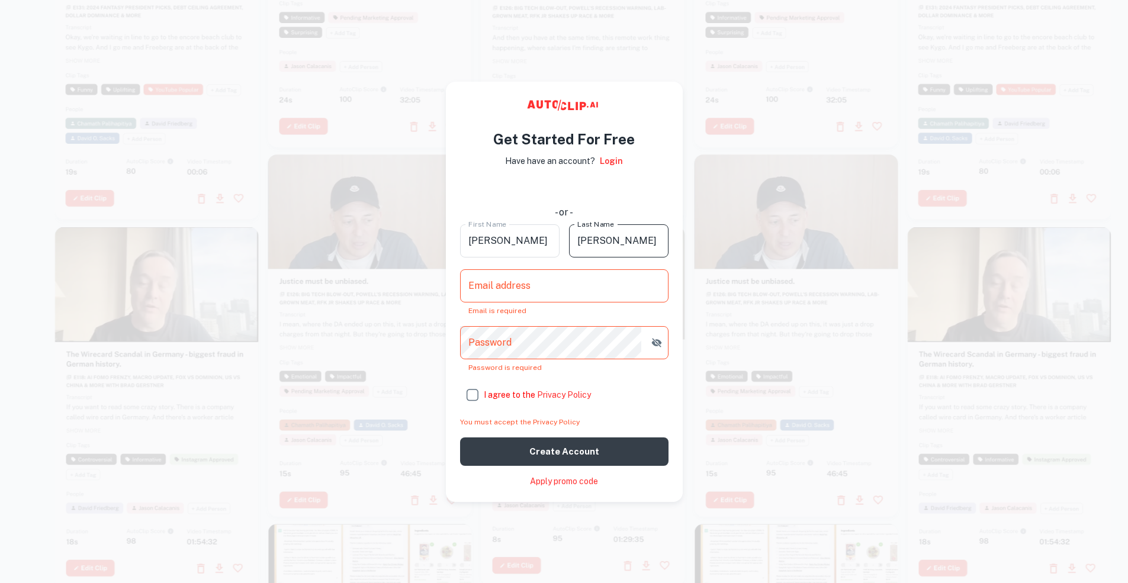
type input "Lin"
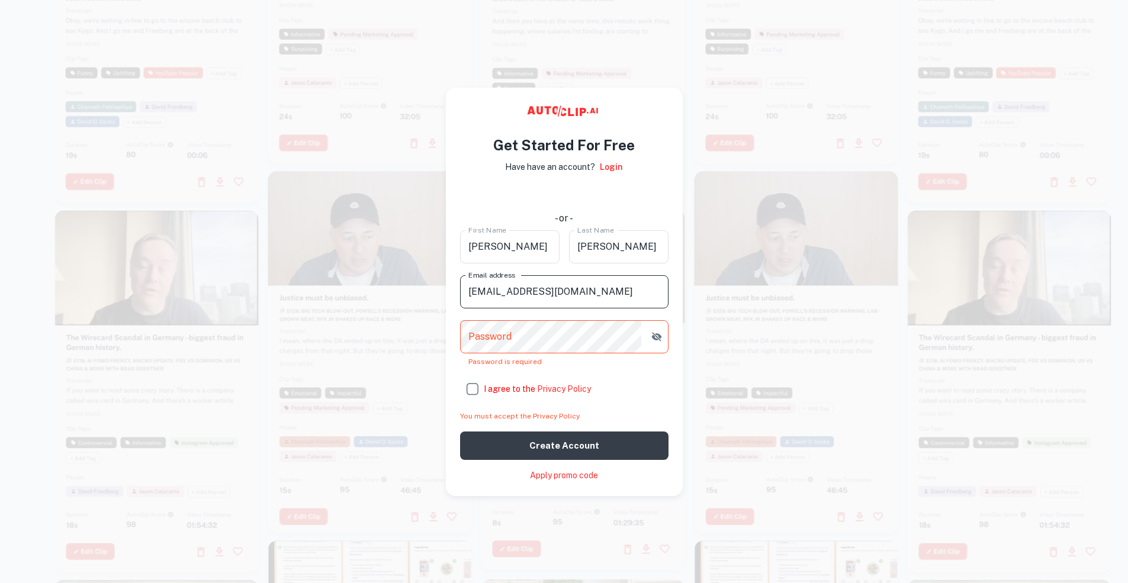
type input "812010449@qq.com"
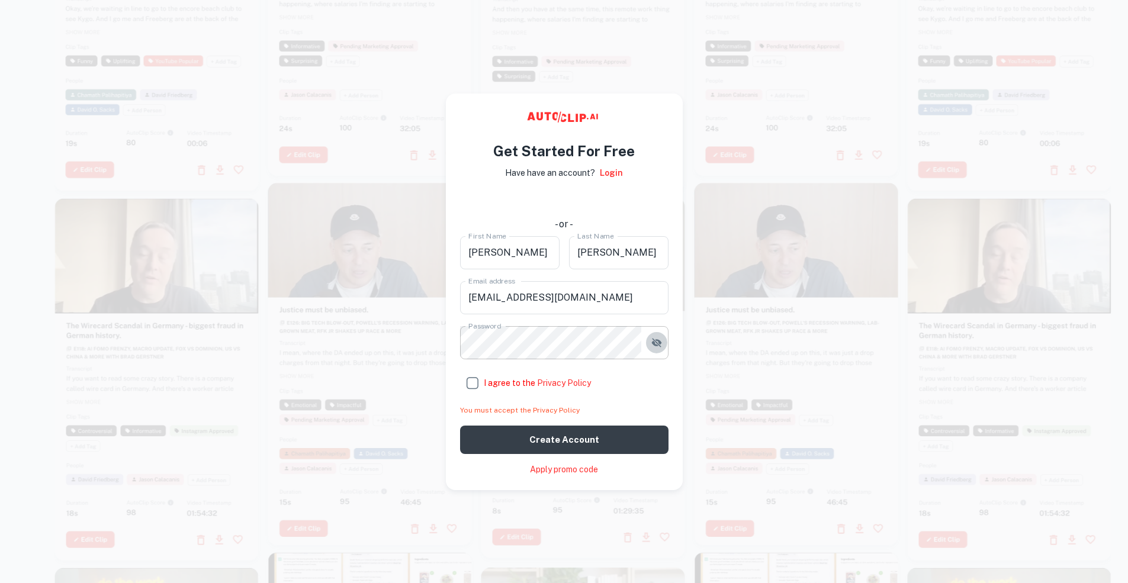
click at [656, 337] on icon "button" at bounding box center [657, 343] width 12 height 12
click at [341, 335] on main "Get Started For Free Have have an account? Login - or - First Name Michael Firs…" at bounding box center [564, 291] width 1128 height 583
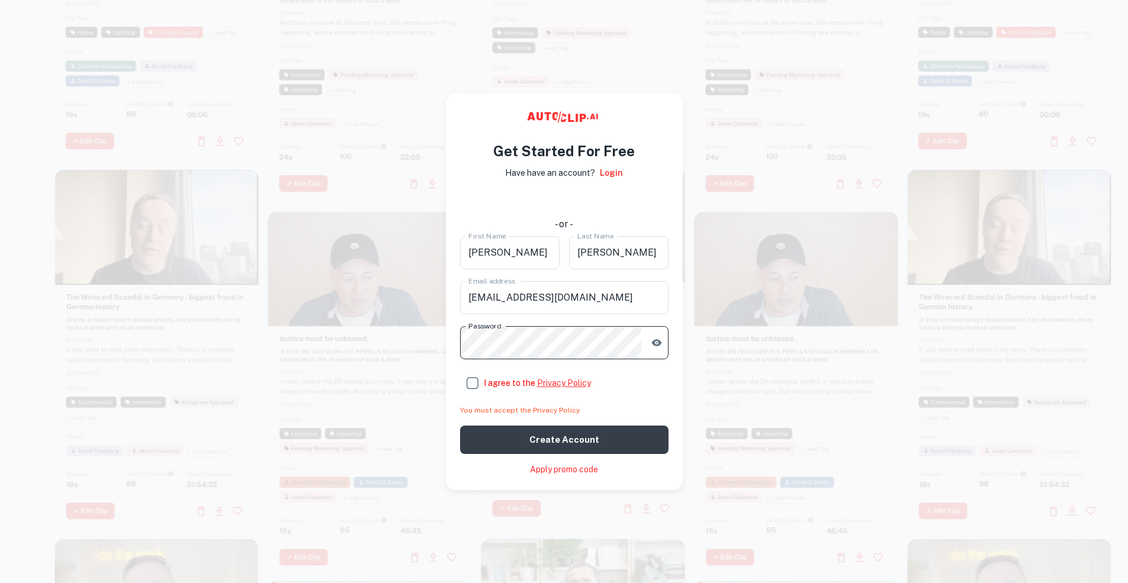
click at [547, 379] on link "Privacy Policy" at bounding box center [564, 383] width 54 height 9
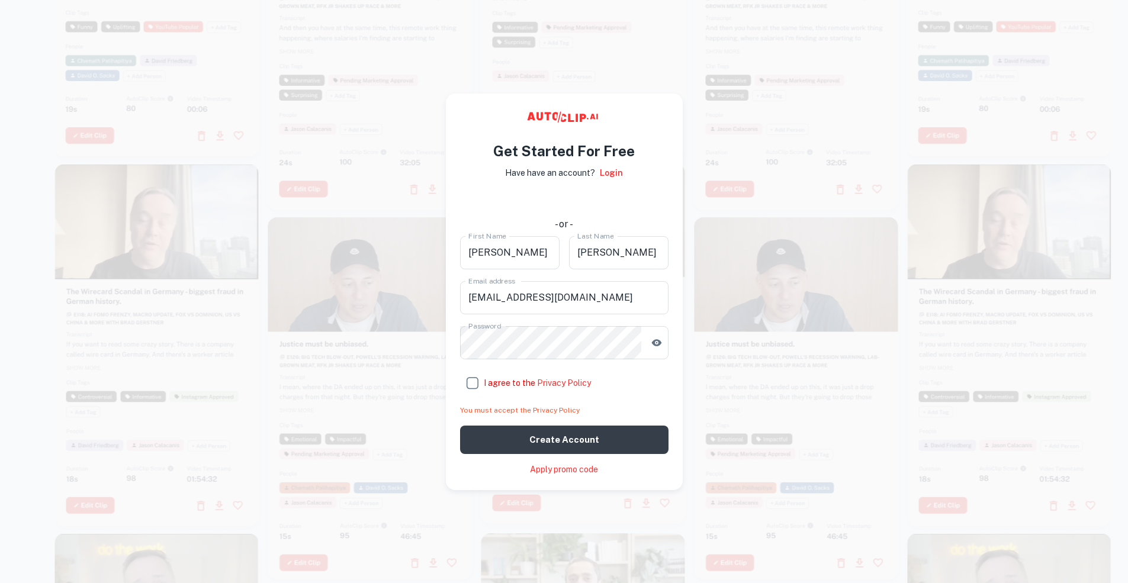
click at [467, 374] on input "I agree to the Privacy Policy" at bounding box center [472, 383] width 24 height 24
checkbox input "true"
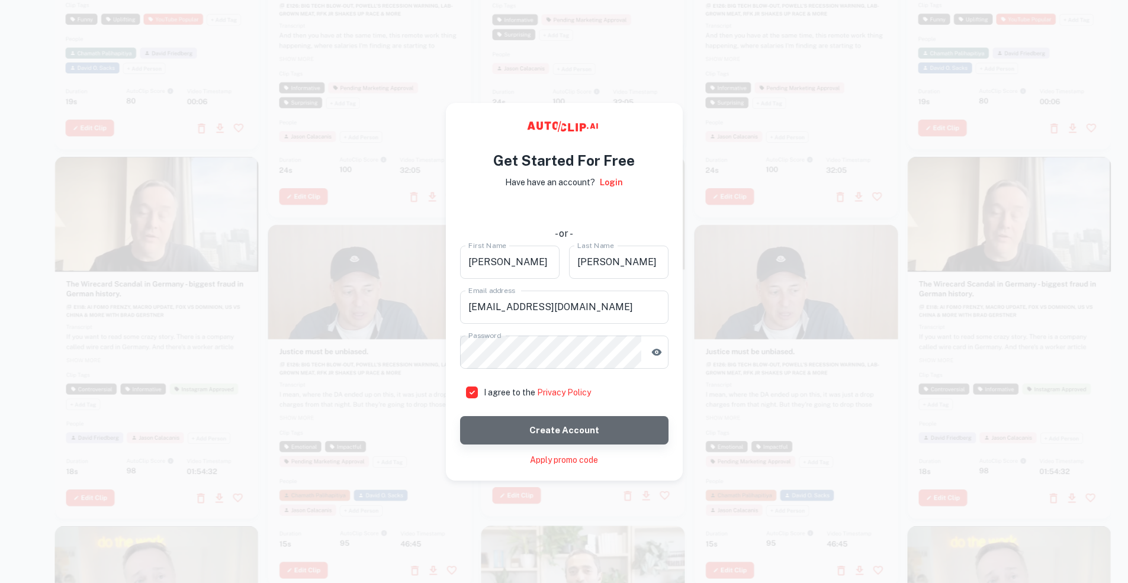
click at [515, 418] on button "Create account" at bounding box center [564, 430] width 209 height 28
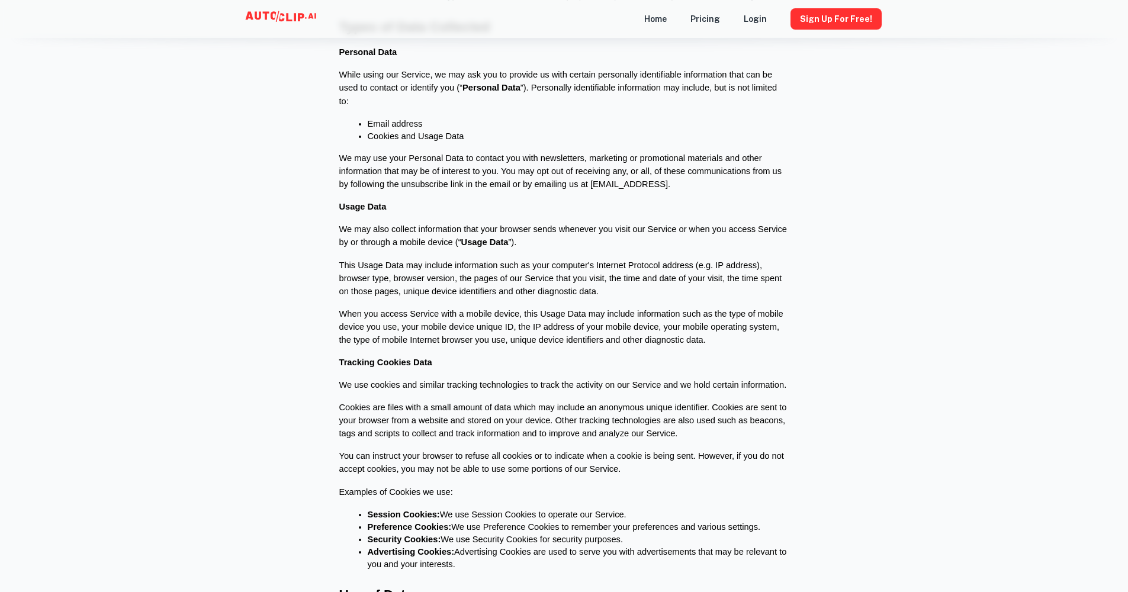
scroll to position [784, 0]
